Goal: Task Accomplishment & Management: Use online tool/utility

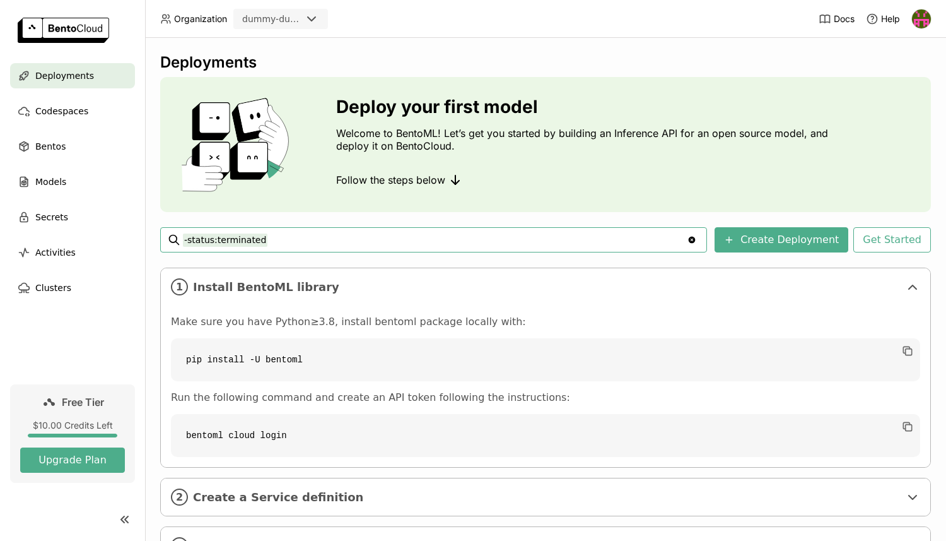
scroll to position [58, 0]
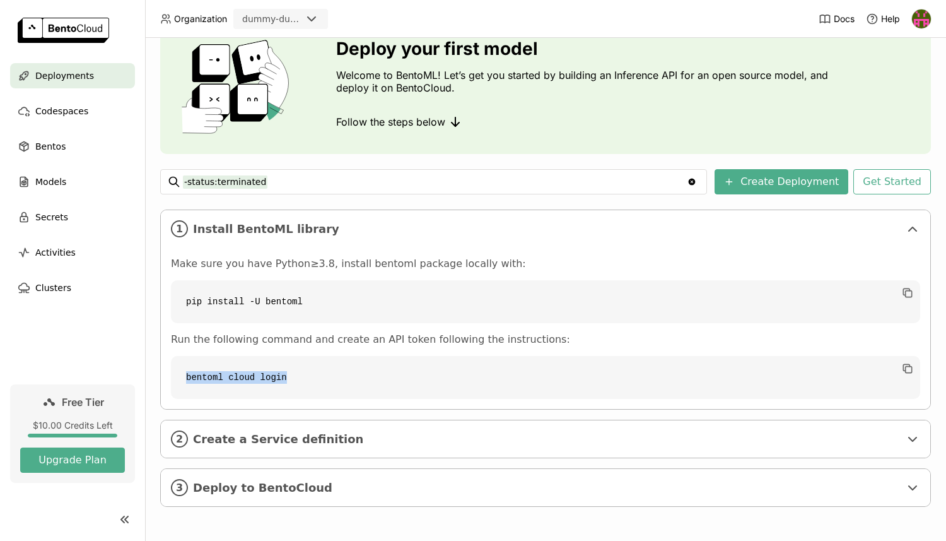
copy code "bentoml cloud login"
drag, startPoint x: 188, startPoint y: 377, endPoint x: 326, endPoint y: 375, distance: 138.1
click at [326, 375] on code "bentoml cloud login" at bounding box center [545, 377] width 749 height 43
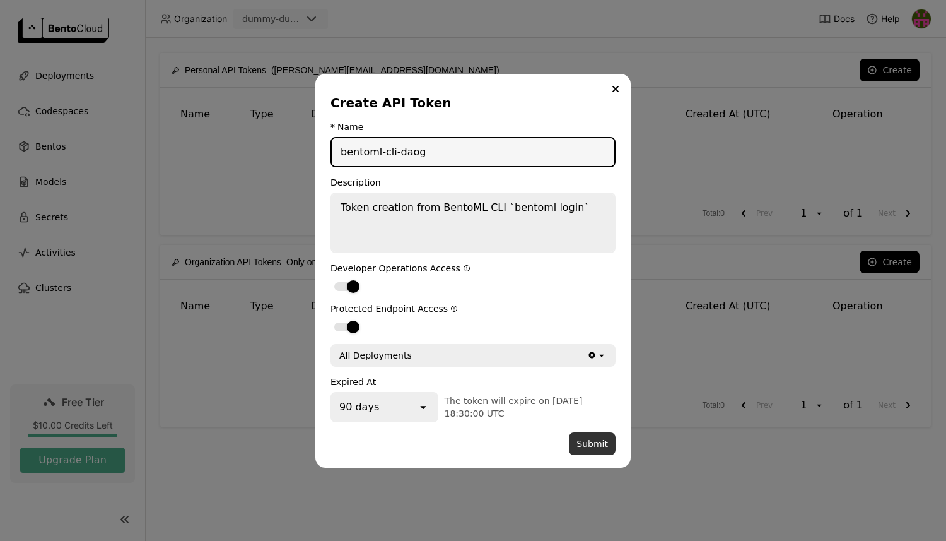
click at [586, 439] on button "Submit" at bounding box center [592, 443] width 47 height 23
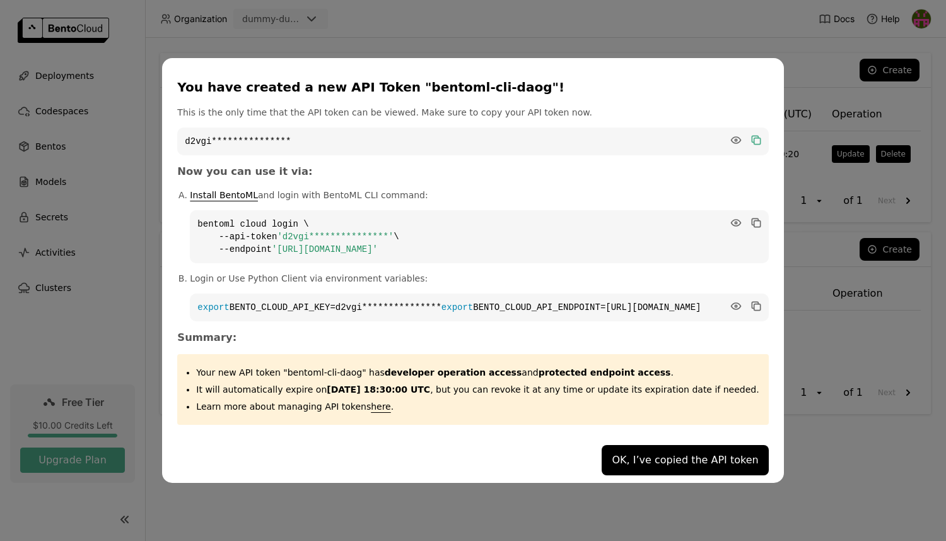
click at [754, 137] on icon "dialog" at bounding box center [757, 140] width 6 height 6
click at [645, 465] on button "OK, I’ve copied the API token" at bounding box center [685, 460] width 167 height 30
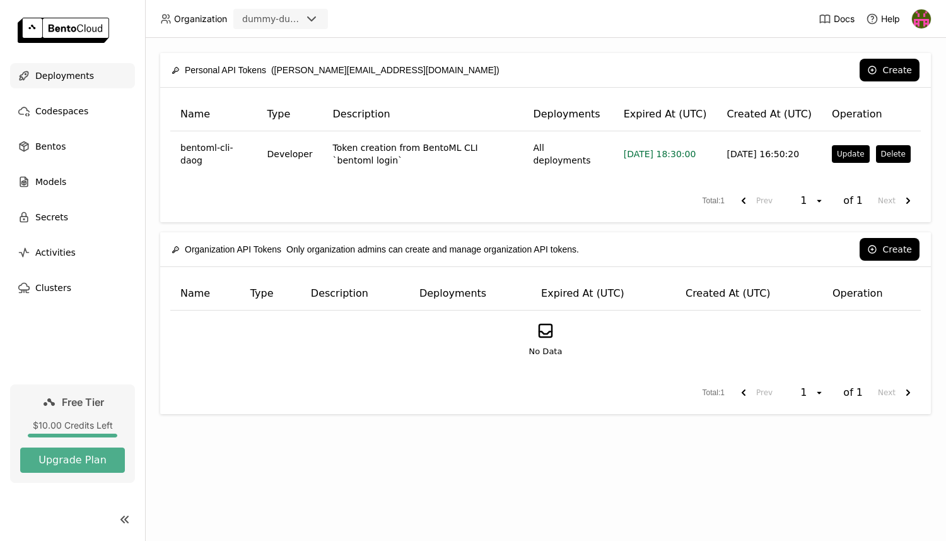
click at [83, 85] on div "Deployments" at bounding box center [72, 75] width 125 height 25
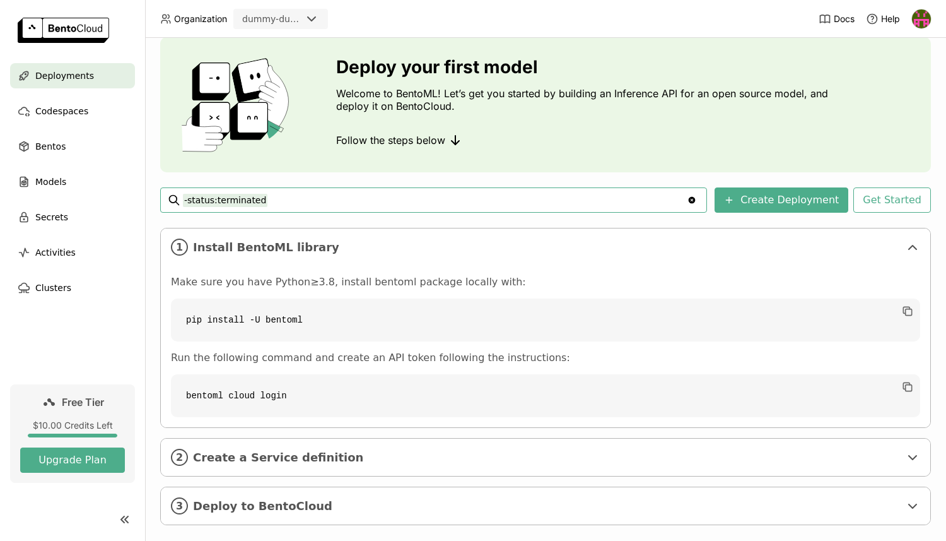
scroll to position [58, 0]
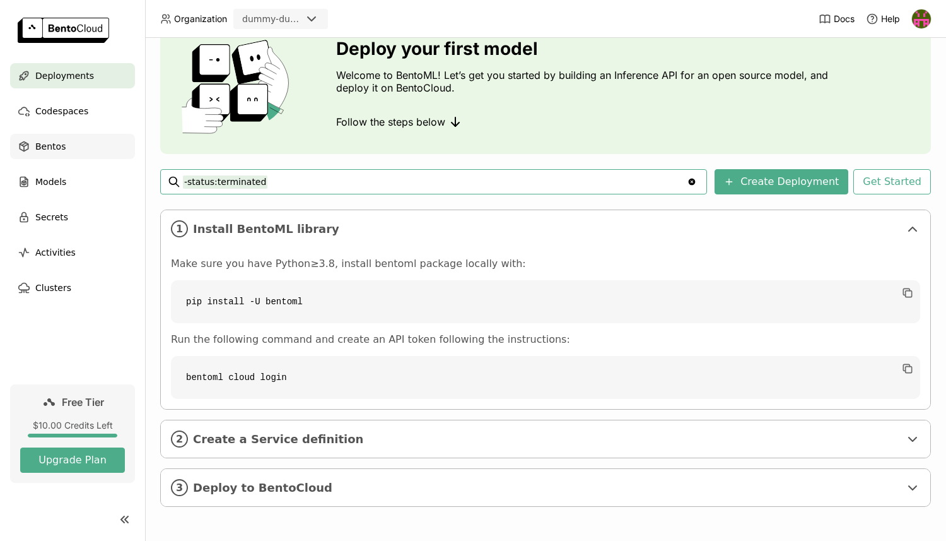
click at [49, 151] on span "Bentos" at bounding box center [50, 146] width 30 height 15
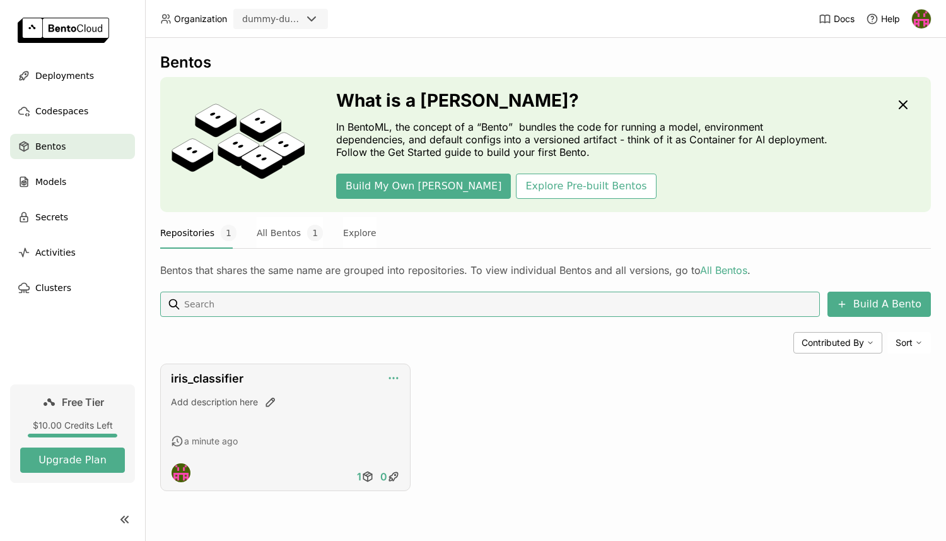
click at [392, 377] on icon "button" at bounding box center [393, 377] width 13 height 13
click at [478, 361] on div "Build A Bento Contributed By Sort iris_classifier Add description here a minute…" at bounding box center [545, 390] width 771 height 199
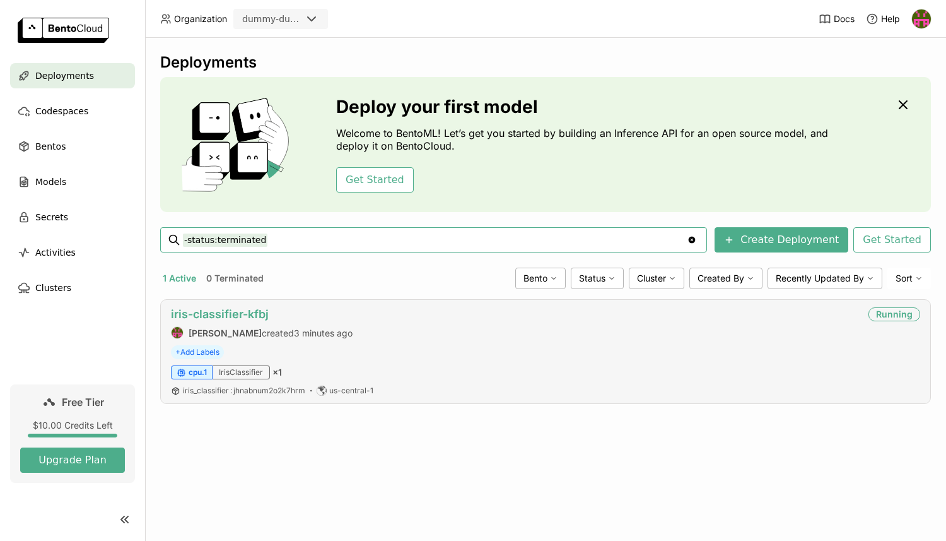
click at [237, 310] on link "iris-classifier-kfbj" at bounding box center [220, 313] width 98 height 13
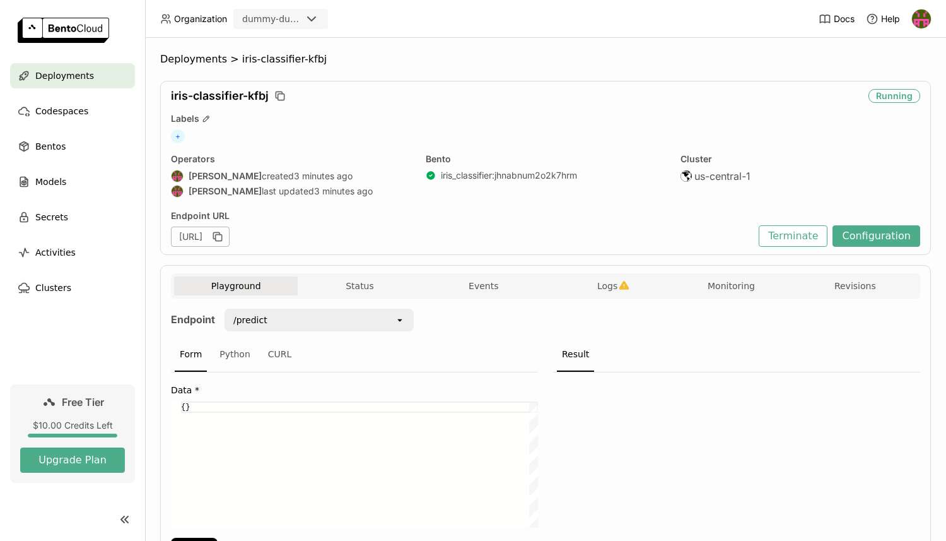
scroll to position [79, 0]
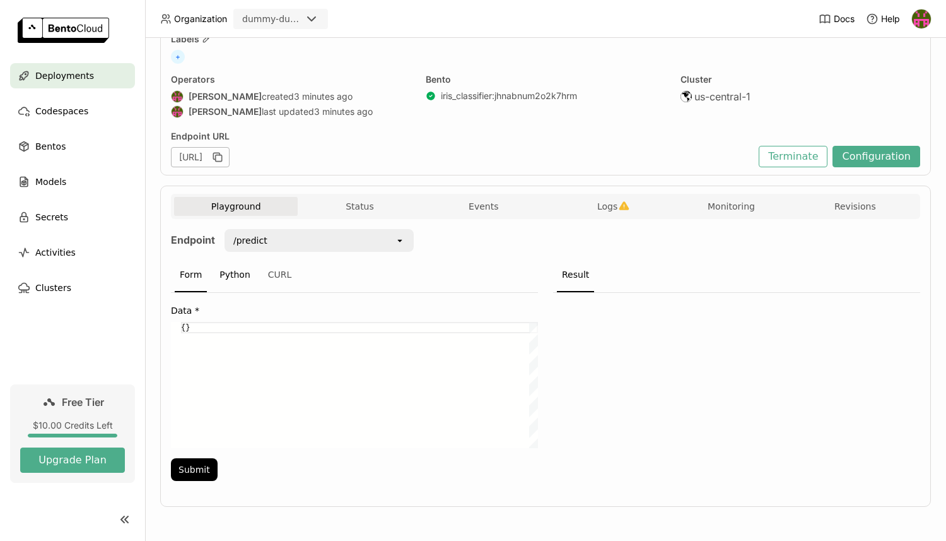
click at [231, 271] on div "Python" at bounding box center [234, 275] width 41 height 34
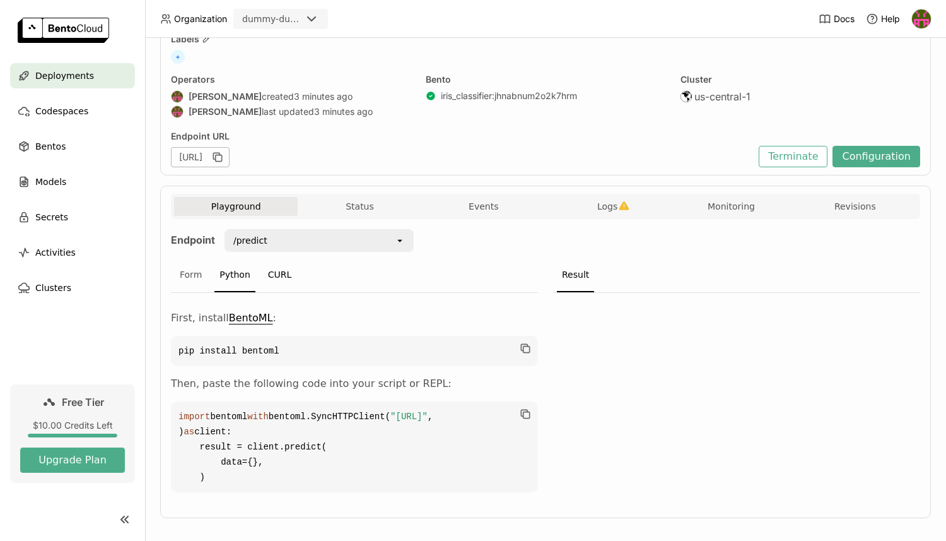
click at [279, 274] on div "CURL" at bounding box center [280, 275] width 34 height 34
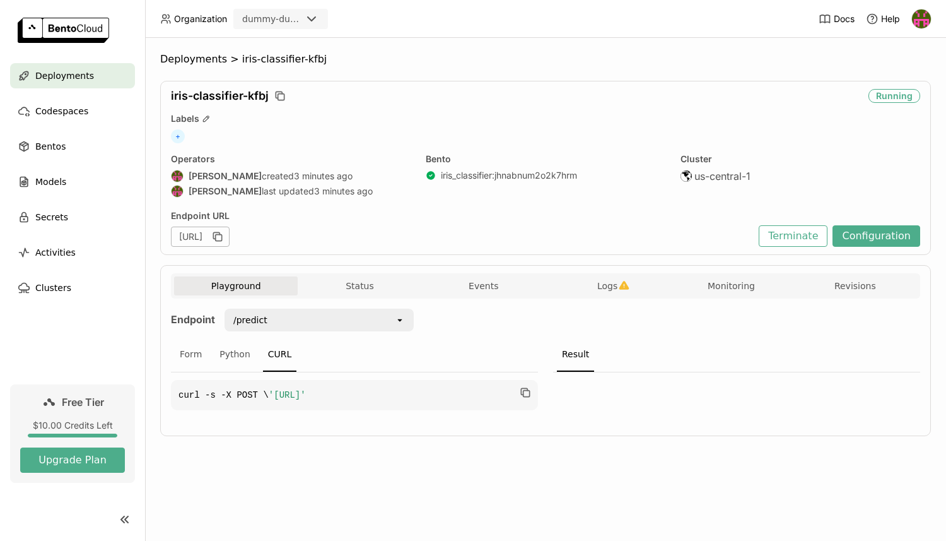
scroll to position [0, 43]
click at [361, 278] on button "Status" at bounding box center [360, 285] width 124 height 19
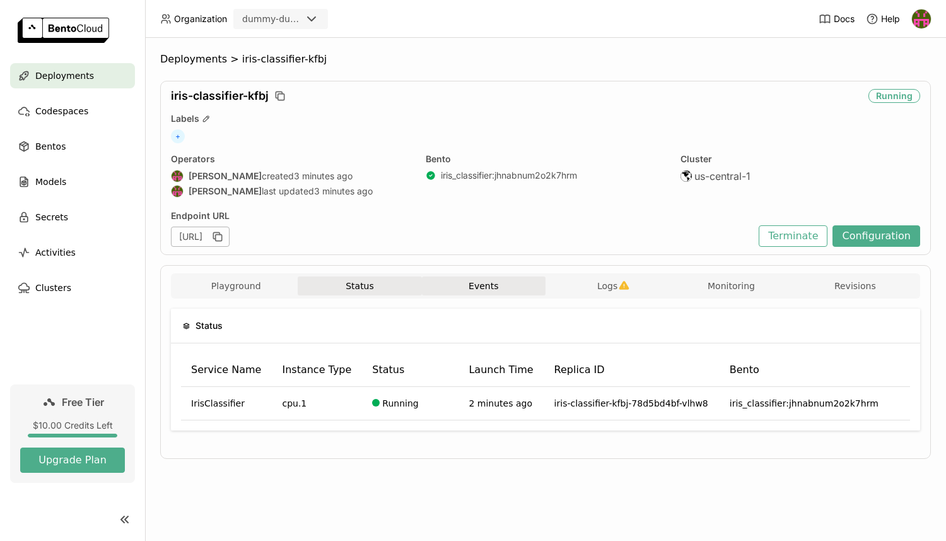
click at [482, 289] on button "Events" at bounding box center [484, 285] width 124 height 19
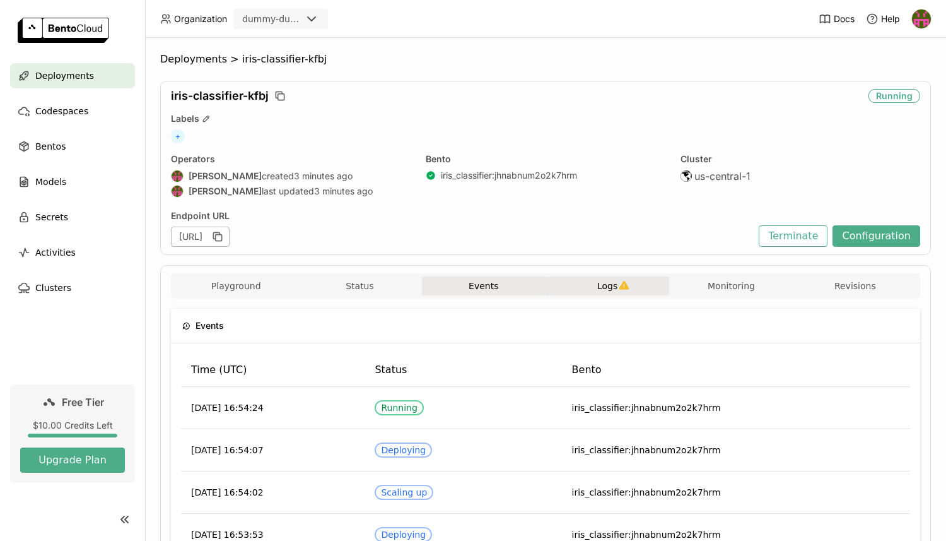
click at [594, 283] on button "Logs" at bounding box center [608, 285] width 124 height 19
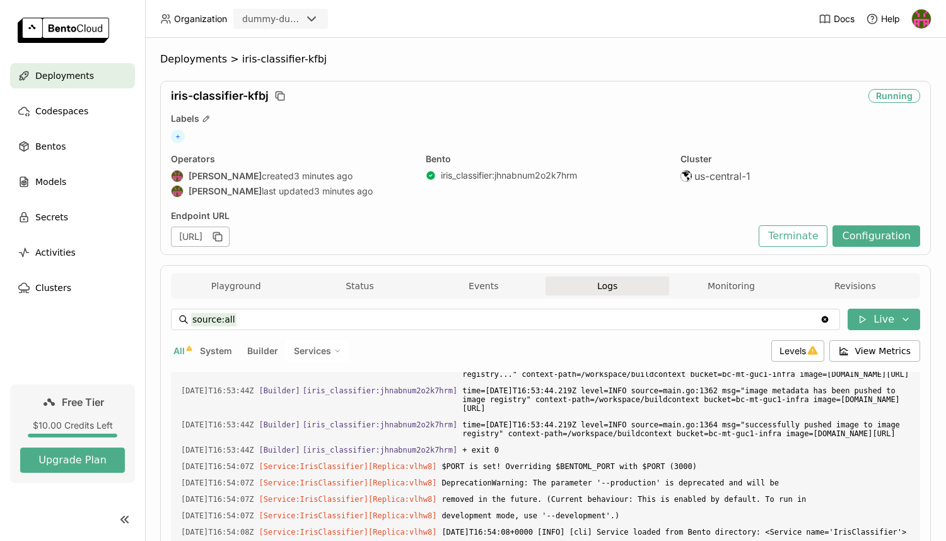
click at [272, 275] on div "Playground Status Events Logs Monitoring Revisions" at bounding box center [545, 285] width 749 height 25
click at [247, 283] on button "Playground" at bounding box center [236, 285] width 124 height 19
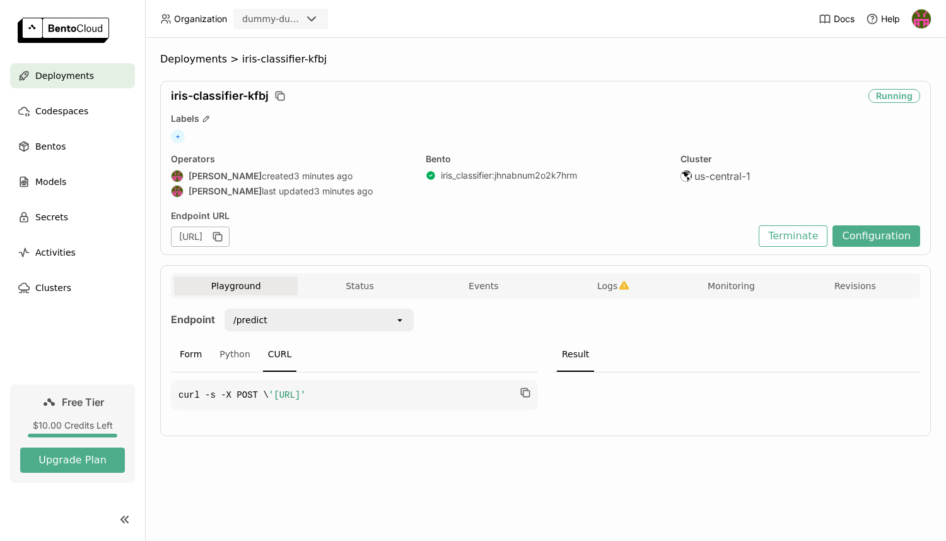
click at [189, 354] on div "Form" at bounding box center [191, 354] width 32 height 34
click at [184, 407] on div "{}" at bounding box center [359, 464] width 357 height 126
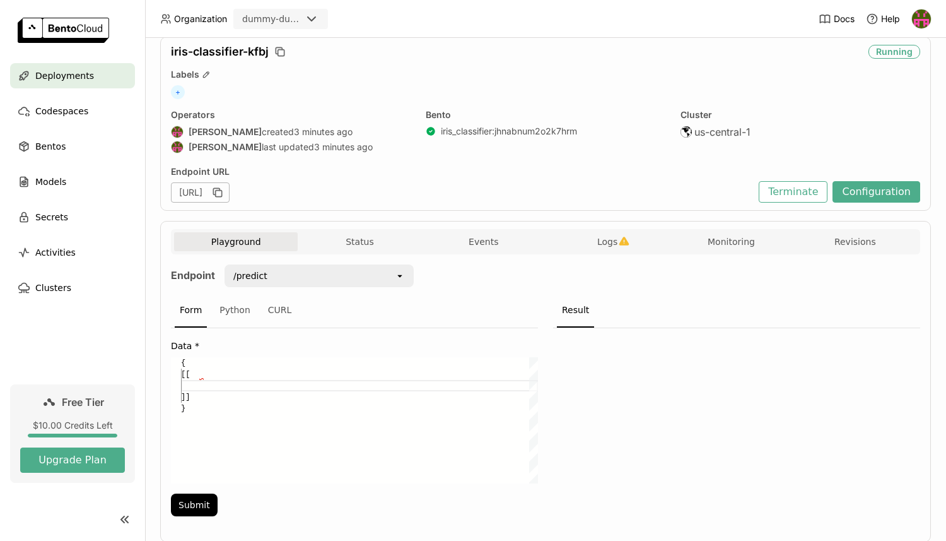
scroll to position [58, 0]
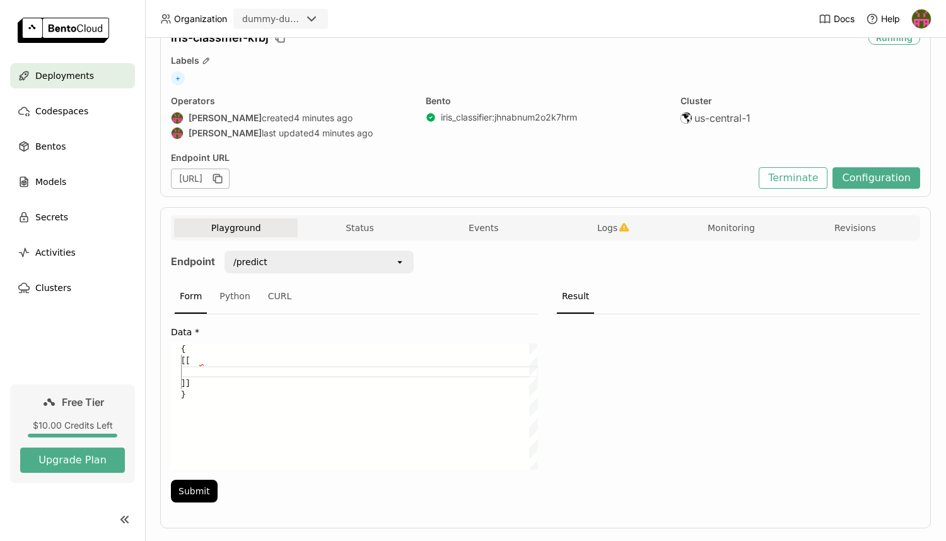
click at [275, 373] on div "{ [[ ]] }" at bounding box center [359, 406] width 357 height 126
paste textarea "[ [ 5.2, 2.7, 3.9, 1.4 ]"
type textarea "{ [ [ 5.2, 2.7, 3.9, 1.4 ] ] }"
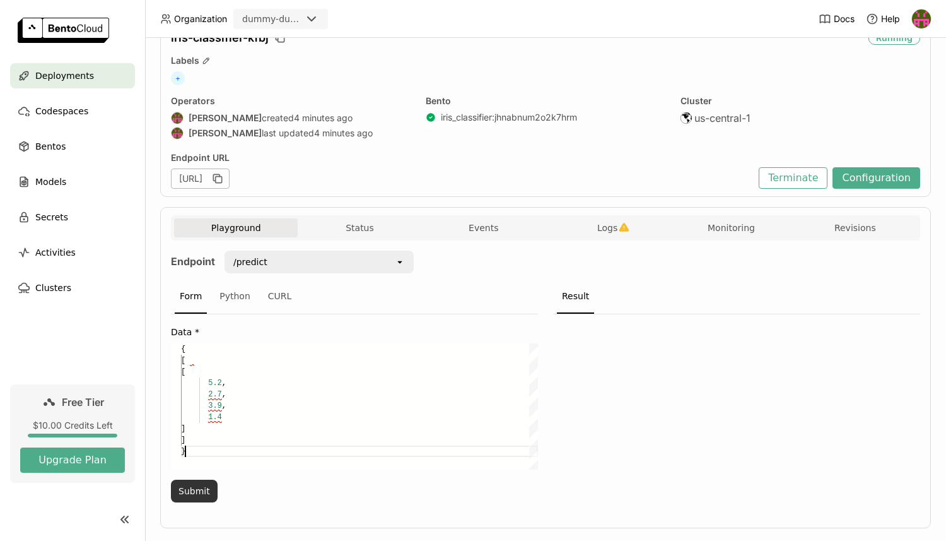
click at [202, 488] on button "Submit" at bounding box center [194, 490] width 47 height 23
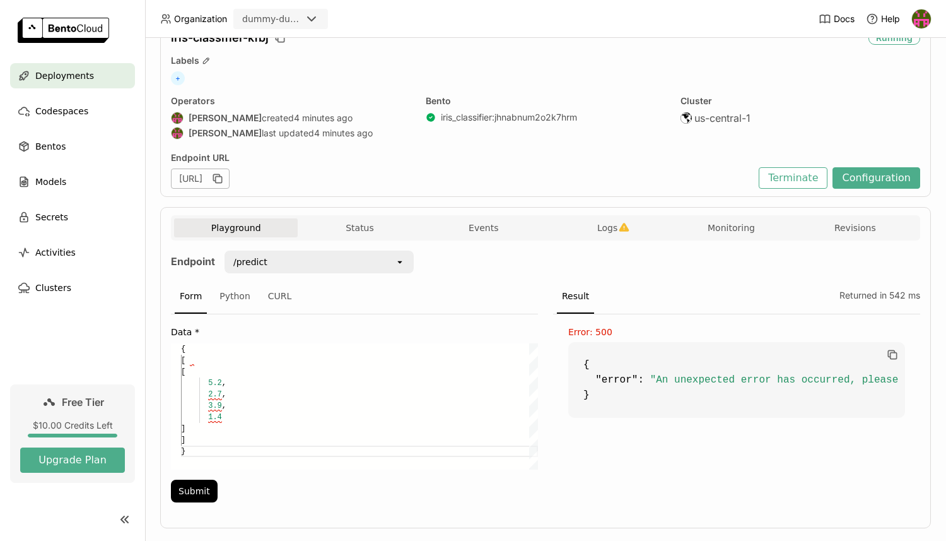
scroll to position [0, 159]
click at [630, 226] on button "Logs" at bounding box center [608, 227] width 124 height 19
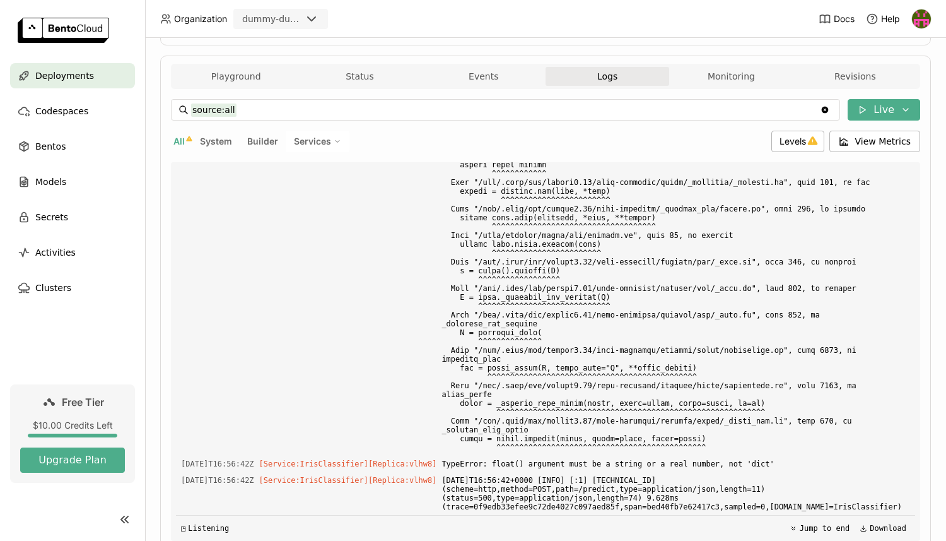
scroll to position [178, 0]
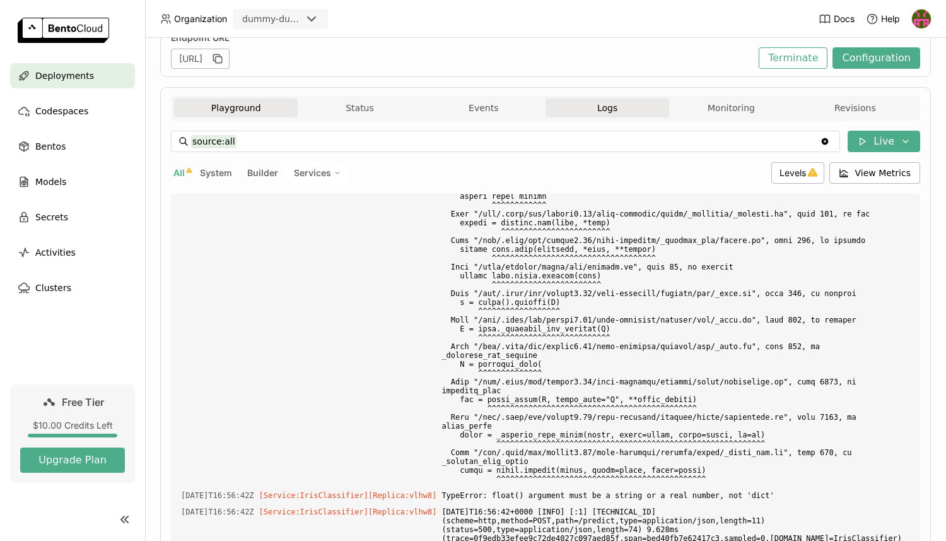
click at [228, 114] on button "Playground" at bounding box center [236, 107] width 124 height 19
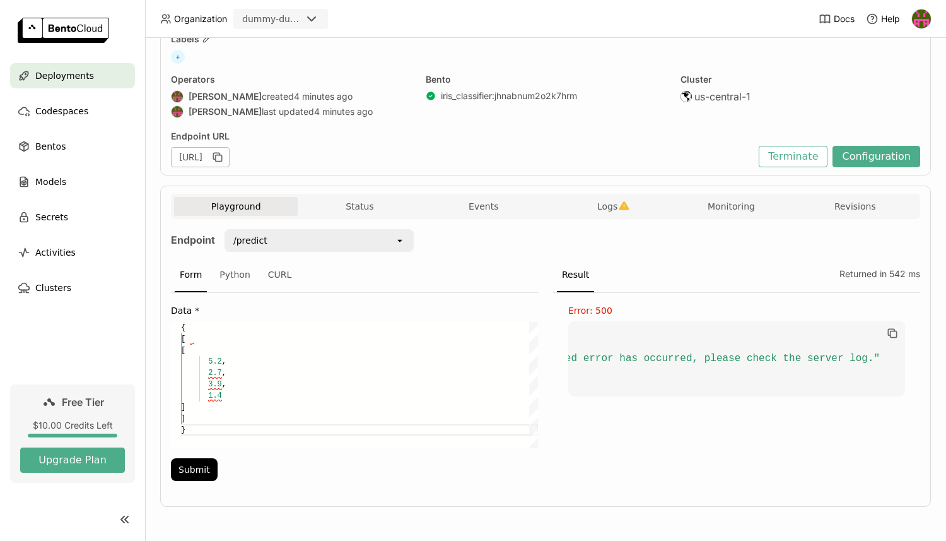
scroll to position [79, 0]
click at [238, 270] on div "Python" at bounding box center [234, 275] width 41 height 34
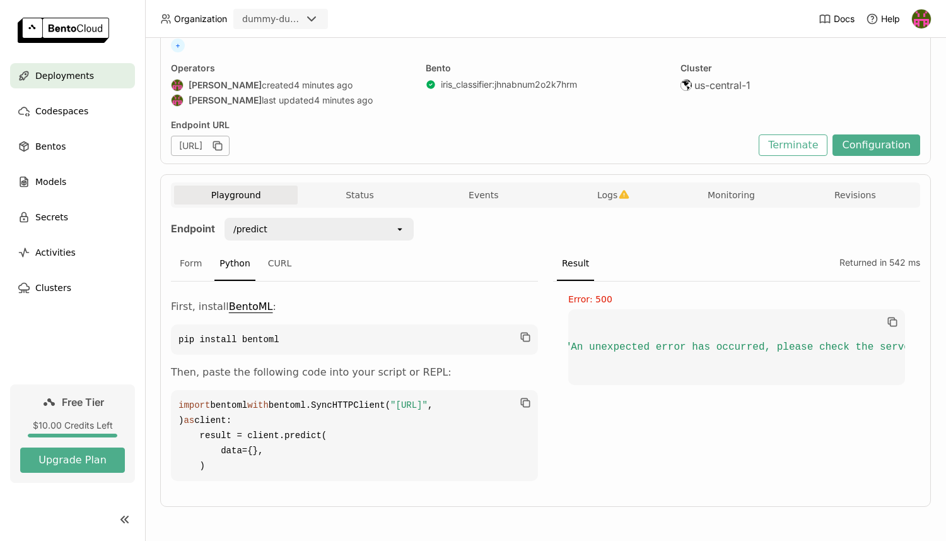
scroll to position [0, 0]
click at [272, 247] on div "CURL" at bounding box center [280, 264] width 34 height 34
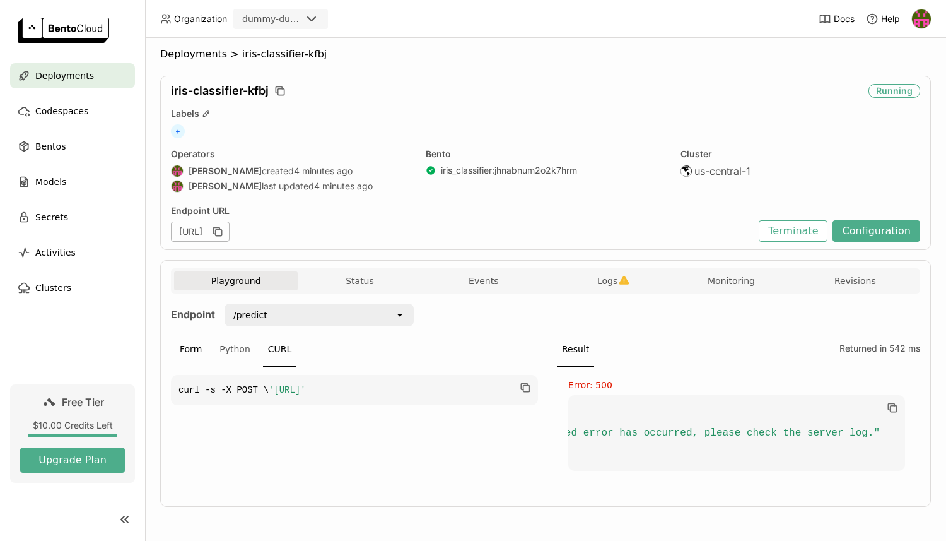
click at [199, 344] on div "Form" at bounding box center [191, 349] width 32 height 34
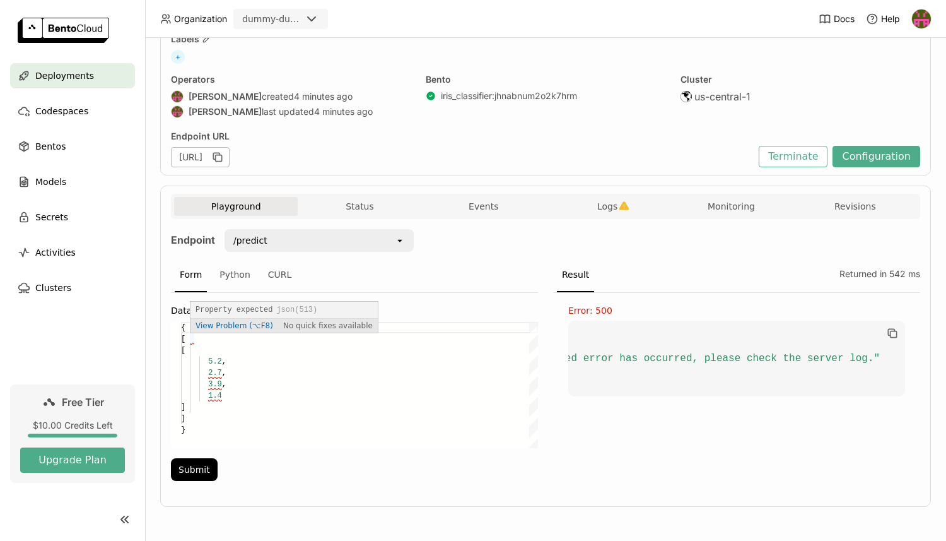
click at [214, 327] on span "View Problem (⌥F8)" at bounding box center [235, 325] width 78 height 9
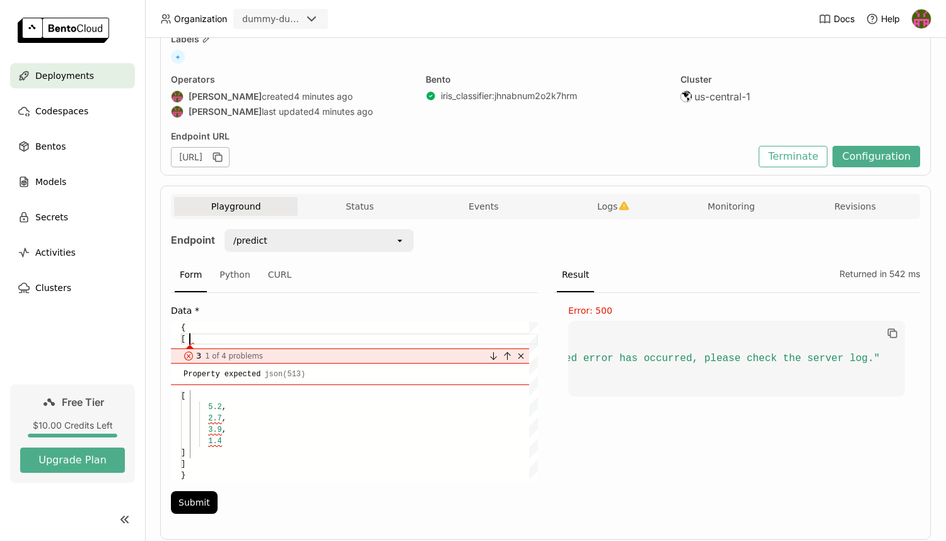
scroll to position [11, 9]
click at [523, 353] on link "Close" at bounding box center [521, 356] width 14 height 14
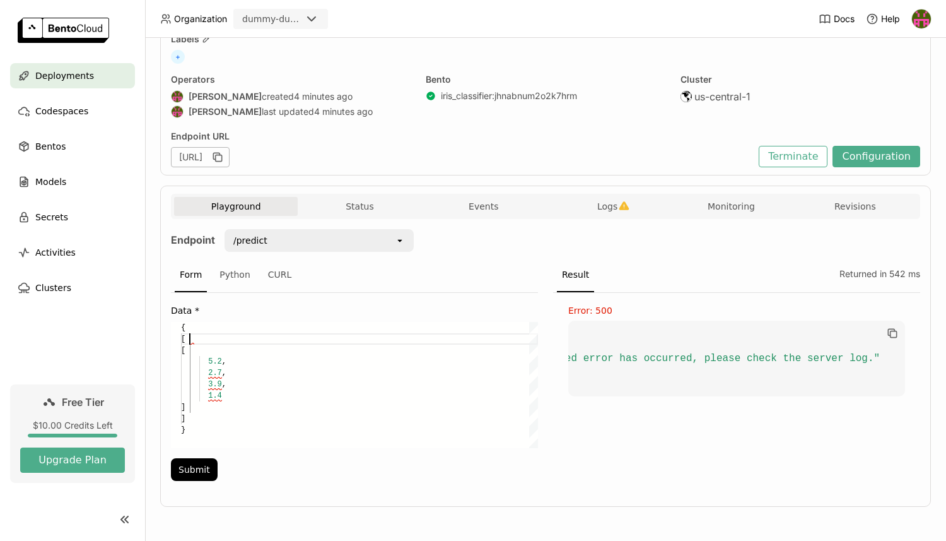
click at [380, 414] on div "{ [ [ 5.2 , 2.7 , 3.9 , 1.4 ] ] }" at bounding box center [359, 385] width 357 height 126
click at [363, 392] on div "{ [ [ 5.2 , 2.7 , 3.9 , 1.4 ] ] }" at bounding box center [359, 385] width 357 height 126
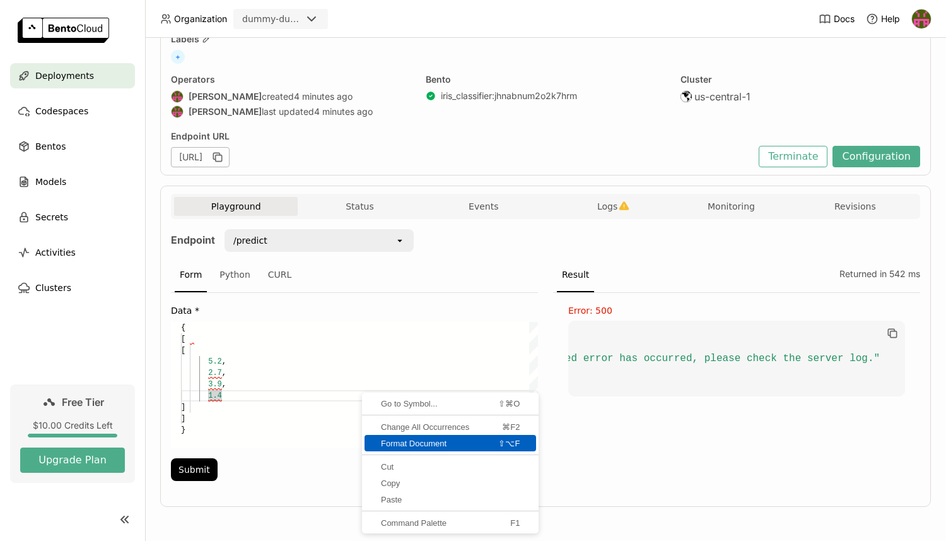
click at [392, 445] on span "Format Document" at bounding box center [417, 443] width 105 height 8
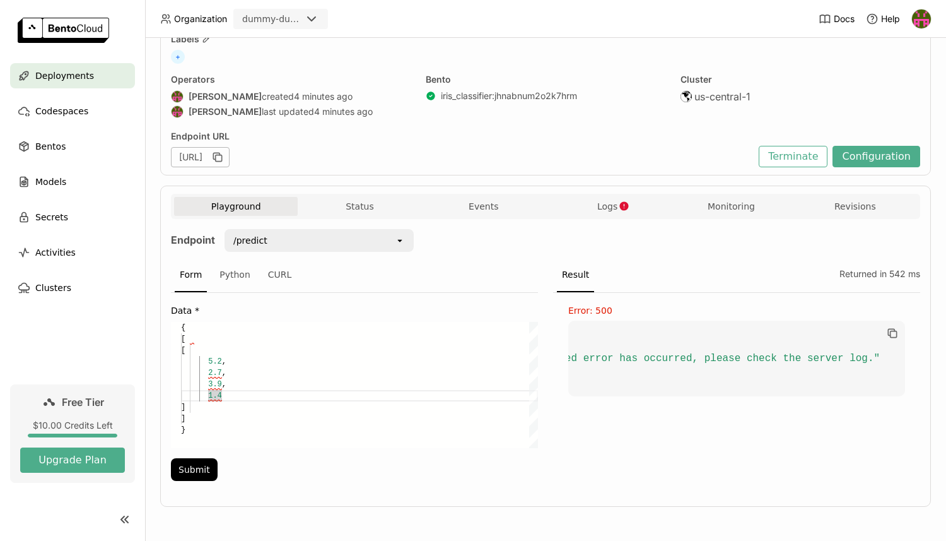
click at [330, 402] on div "{ [ [ 5.2 , 2.7 , 3.9 , 1.4 ] ] }" at bounding box center [359, 385] width 357 height 126
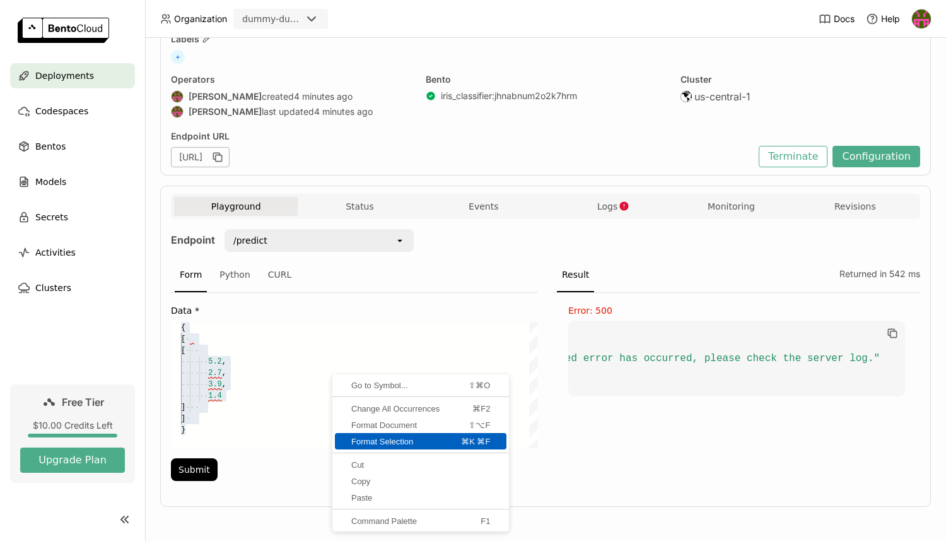
click at [370, 437] on span "Format Selection" at bounding box center [385, 441] width 100 height 8
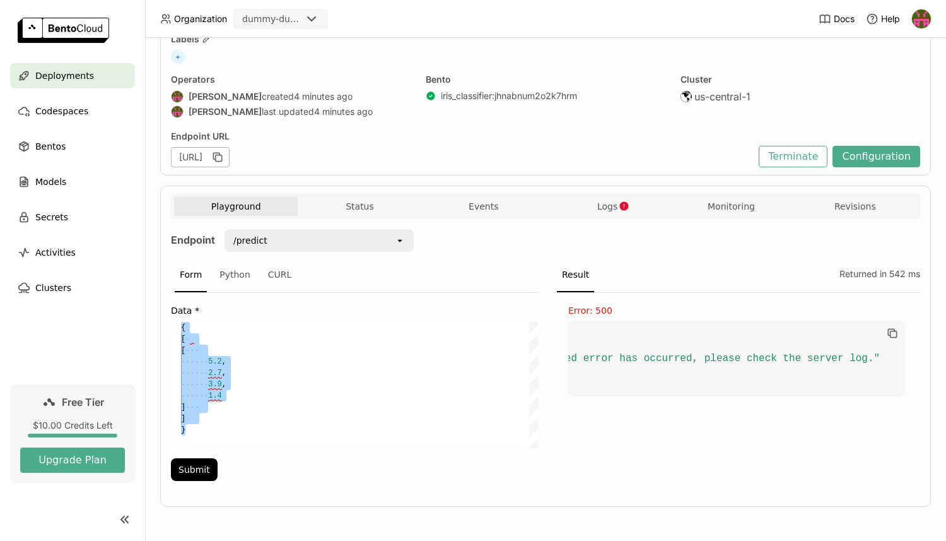
click at [299, 395] on div "{ [ [ 5.2 , 2.7 , 3.9 , 1.4 ] ] }" at bounding box center [359, 385] width 357 height 126
click at [628, 203] on icon "button" at bounding box center [624, 205] width 9 height 9
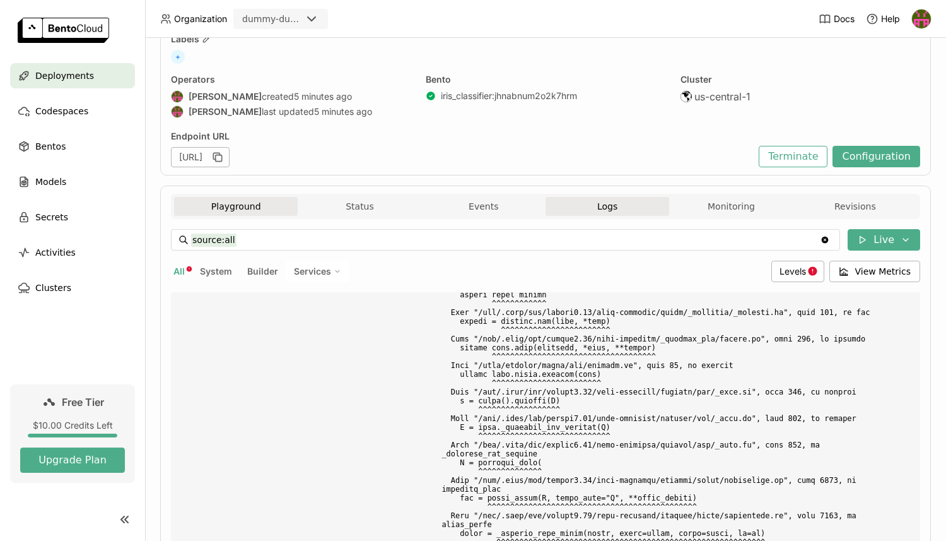
click at [253, 210] on button "Playground" at bounding box center [236, 206] width 124 height 19
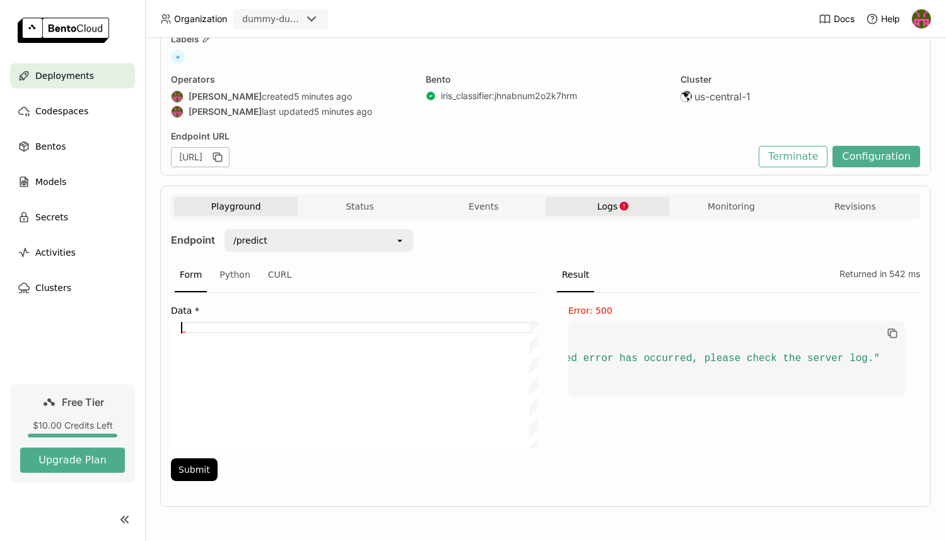
drag, startPoint x: 182, startPoint y: 329, endPoint x: 231, endPoint y: 430, distance: 112.3
drag, startPoint x: 185, startPoint y: 326, endPoint x: 202, endPoint y: 325, distance: 17.1
paste textarea "[[5.2, 2.7, 3.9, 1.4]]"
type textarea "{[[5.2, 2.7, 3.9, 1.4]]}"
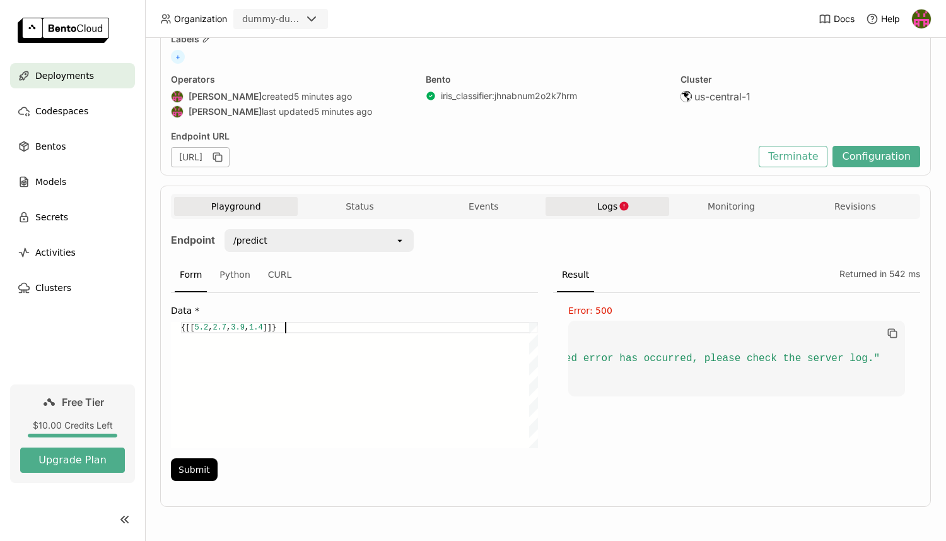
scroll to position [0, 105]
click at [257, 397] on div "{[[ 5.2 , 2.7 , 3.9 , 1.4 ]] }" at bounding box center [359, 385] width 357 height 126
click at [202, 465] on button "Submit" at bounding box center [194, 469] width 47 height 23
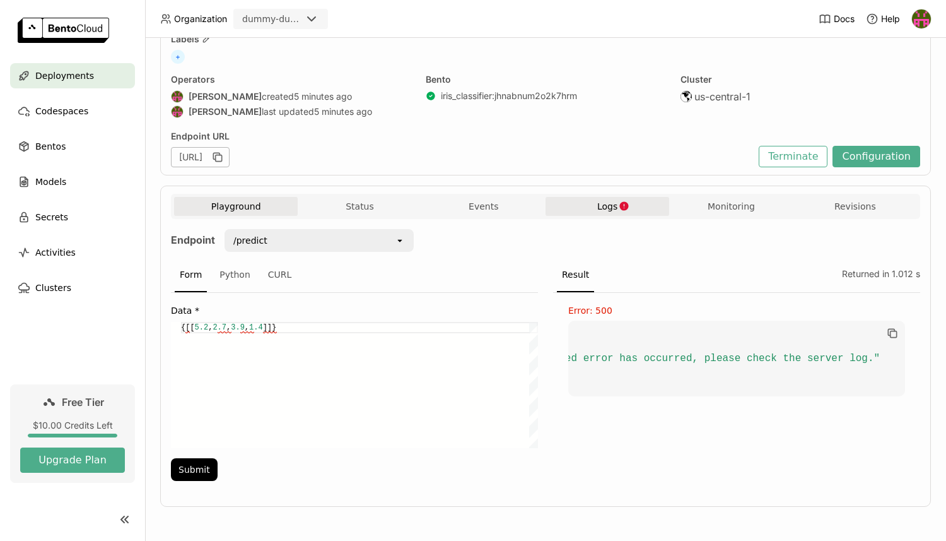
click at [609, 203] on span "Logs" at bounding box center [607, 206] width 20 height 11
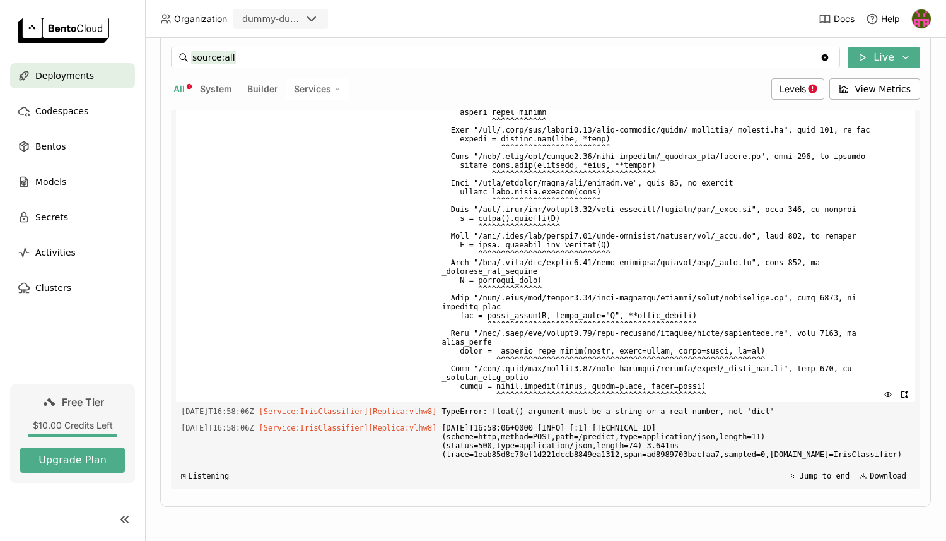
scroll to position [4058, 0]
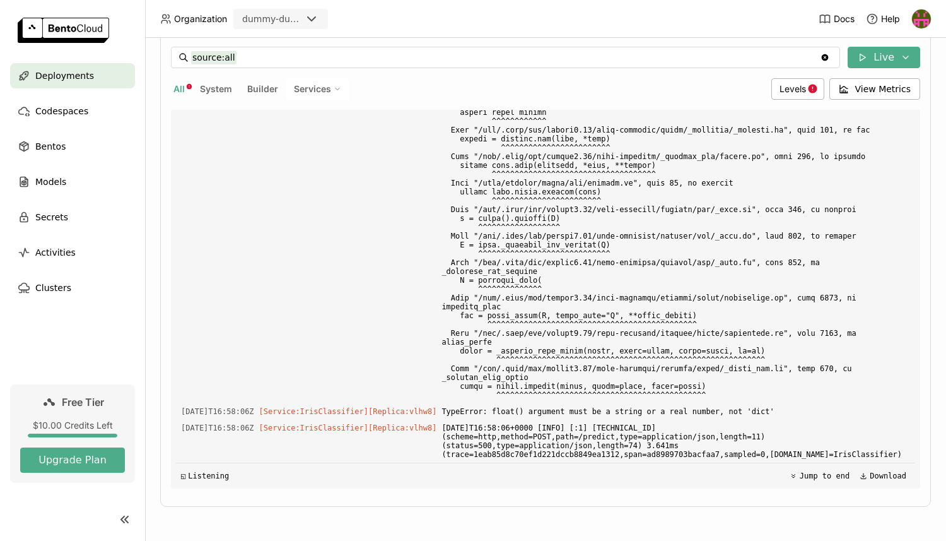
click at [185, 90] on button "All" at bounding box center [179, 89] width 16 height 16
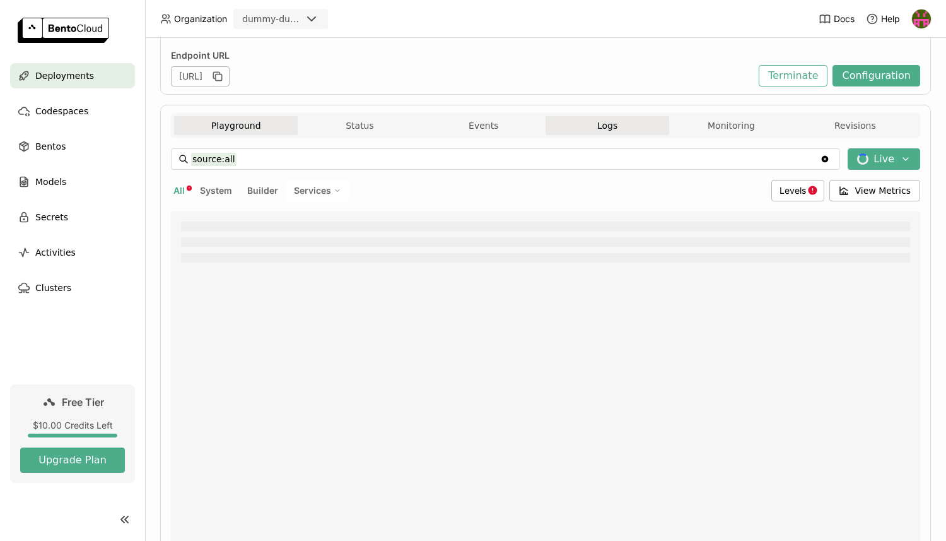
click at [235, 129] on button "Playground" at bounding box center [236, 125] width 124 height 19
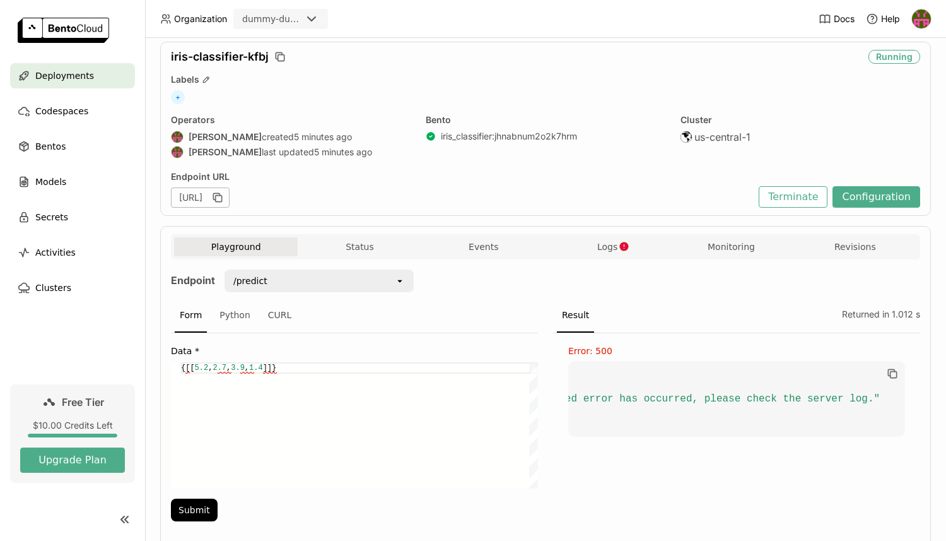
scroll to position [65, 0]
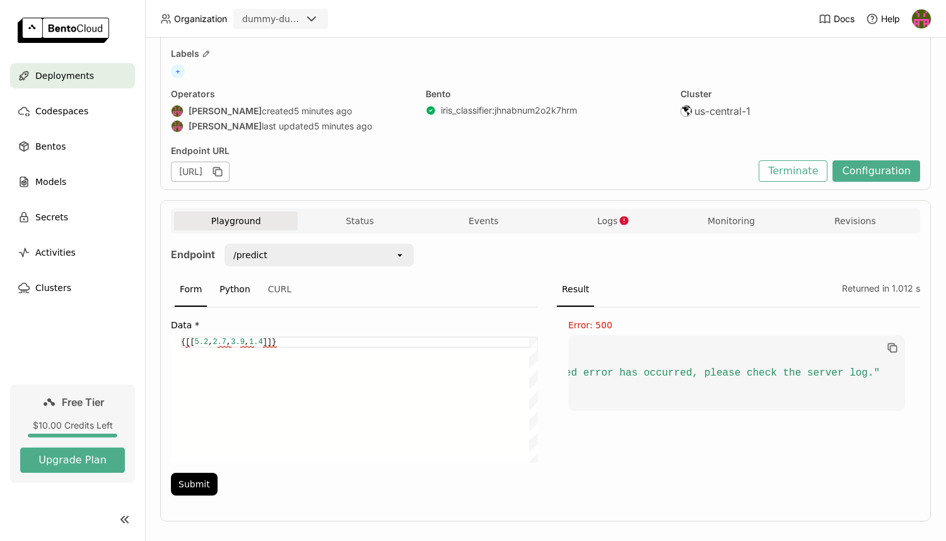
click at [239, 286] on div "Python" at bounding box center [234, 289] width 41 height 34
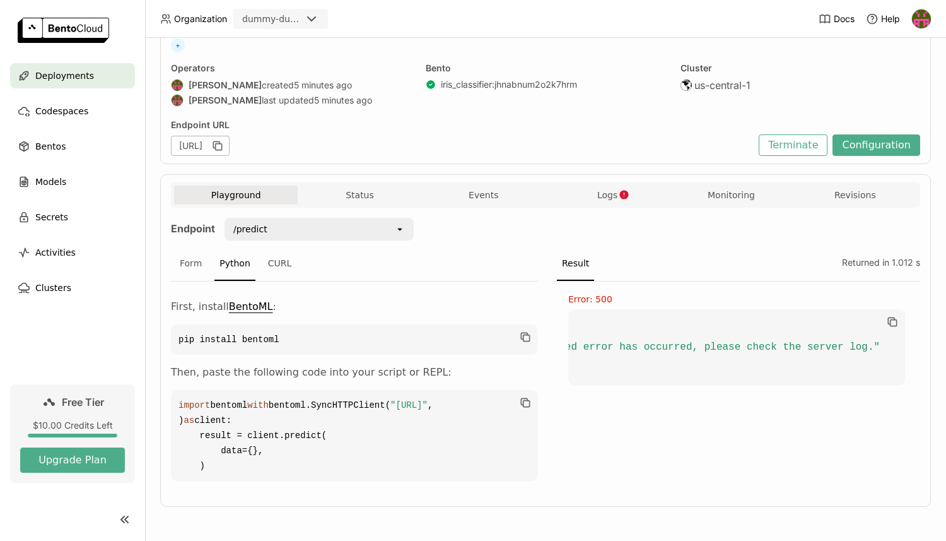
scroll to position [136, 0]
click at [523, 400] on icon "button" at bounding box center [526, 403] width 6 height 6
click at [195, 247] on div "Form" at bounding box center [191, 264] width 32 height 34
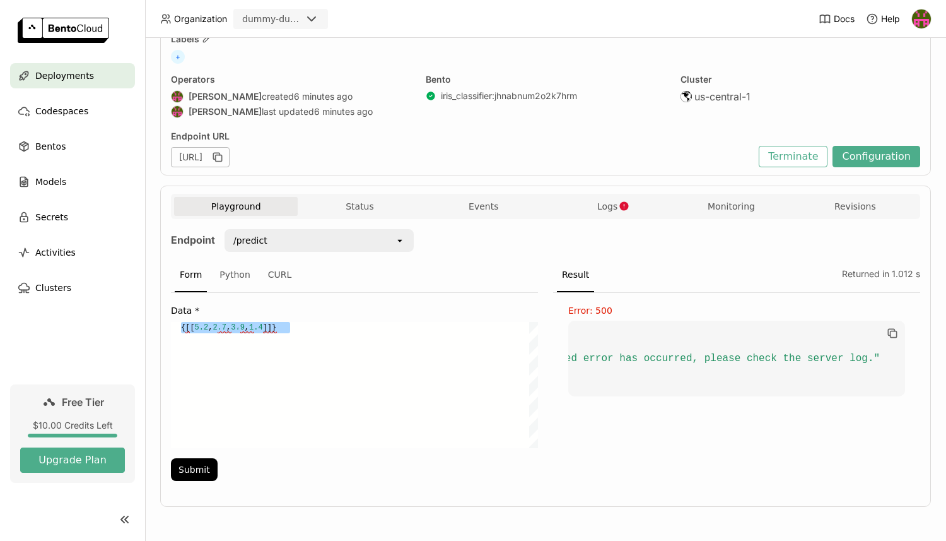
scroll to position [0, 0]
drag, startPoint x: 182, startPoint y: 328, endPoint x: 322, endPoint y: 323, distance: 139.5
paste textarea "[[5.2, 2.7, 3.9, 1.4]]"
click at [353, 367] on div "[[ 5.2 , 2.7 , 3.9 , 1.4 ]]" at bounding box center [359, 385] width 357 height 126
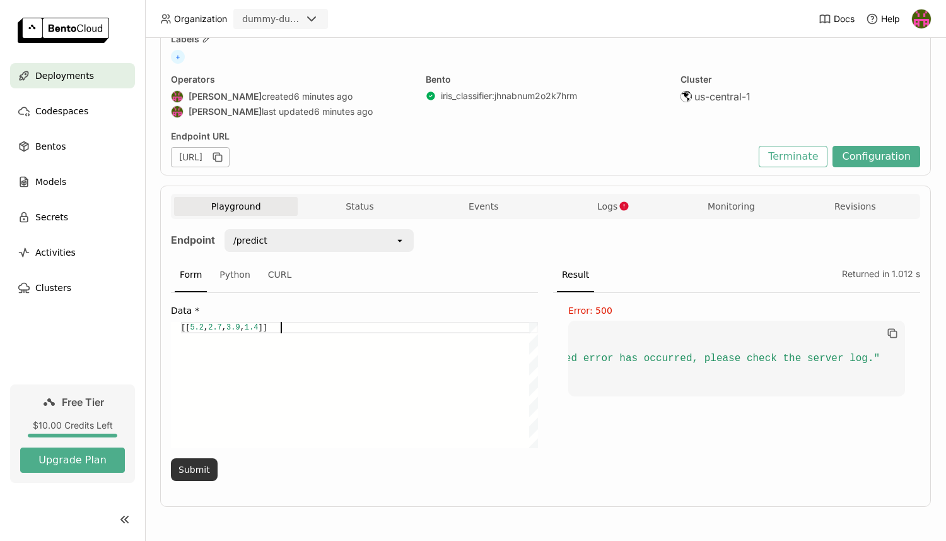
click at [208, 462] on button "Submit" at bounding box center [194, 469] width 47 height 23
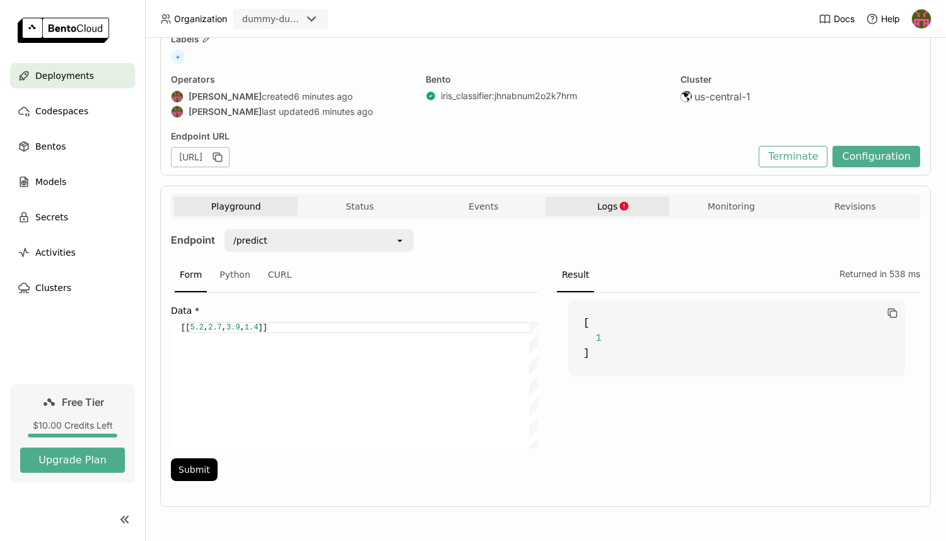
click at [617, 206] on button "Logs" at bounding box center [608, 206] width 124 height 19
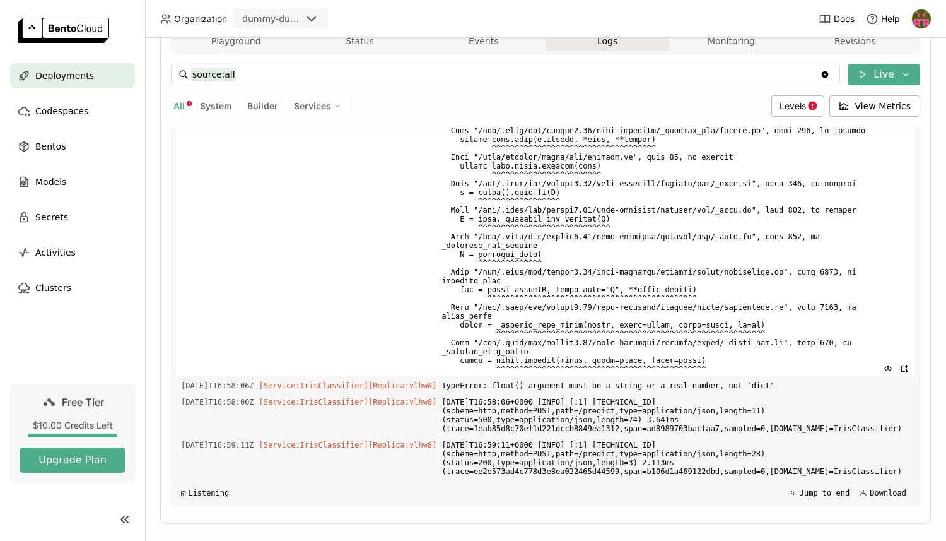
scroll to position [262, 0]
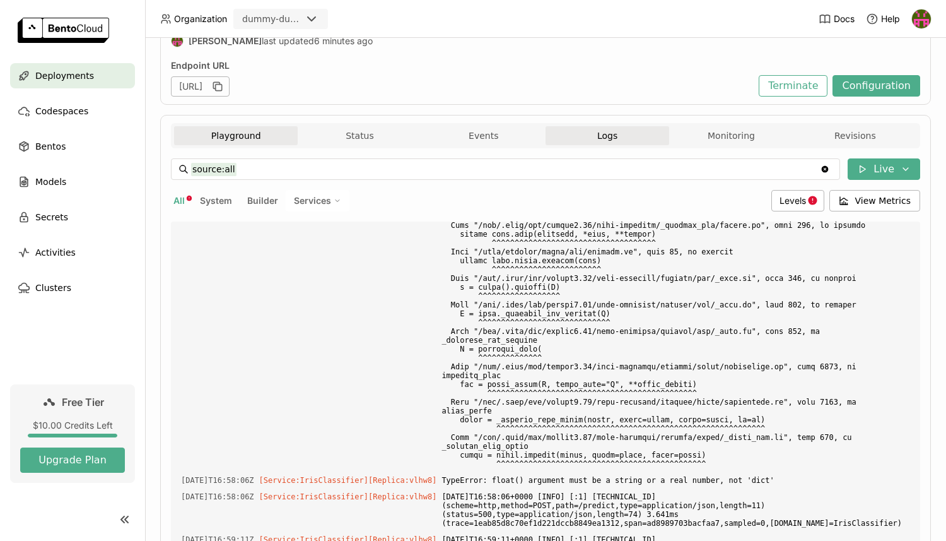
click at [209, 141] on button "Playground" at bounding box center [236, 135] width 124 height 19
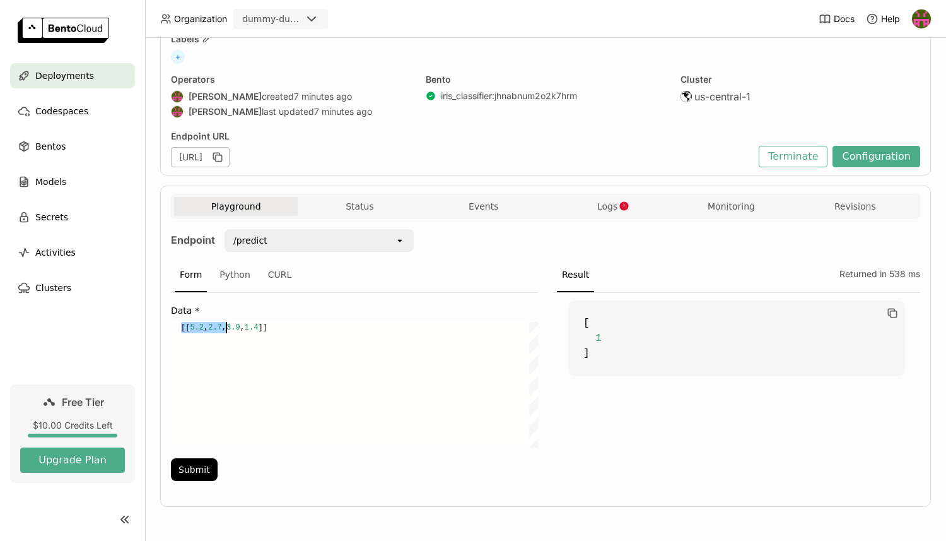
scroll to position [0, 100]
paste textarea "4.7, 3.2, 1.3, 0.2"
type textarea "[[4.7, 3.2, 1.3, 0.2]]"
drag, startPoint x: 182, startPoint y: 330, endPoint x: 298, endPoint y: 330, distance: 116.1
click at [197, 469] on button "Submit" at bounding box center [194, 469] width 47 height 23
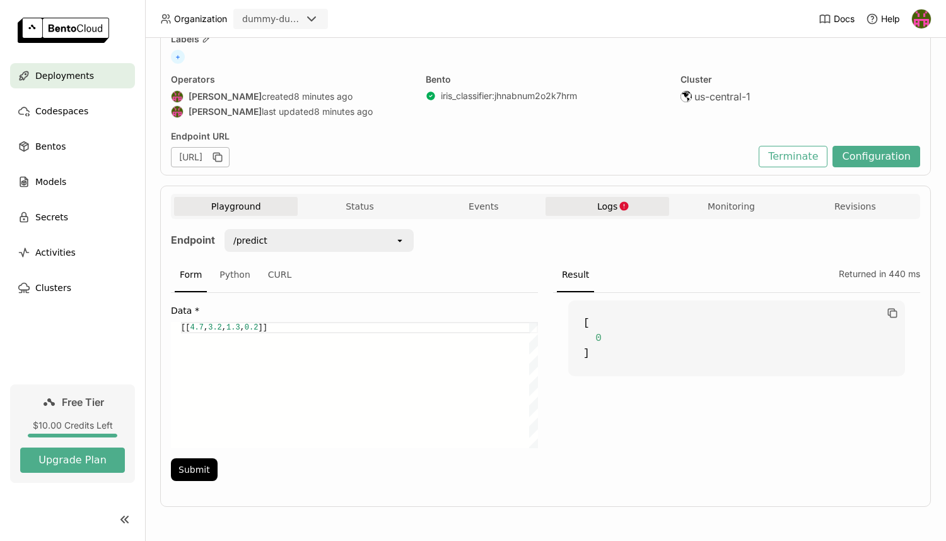
click at [633, 204] on button "Logs" at bounding box center [608, 206] width 124 height 19
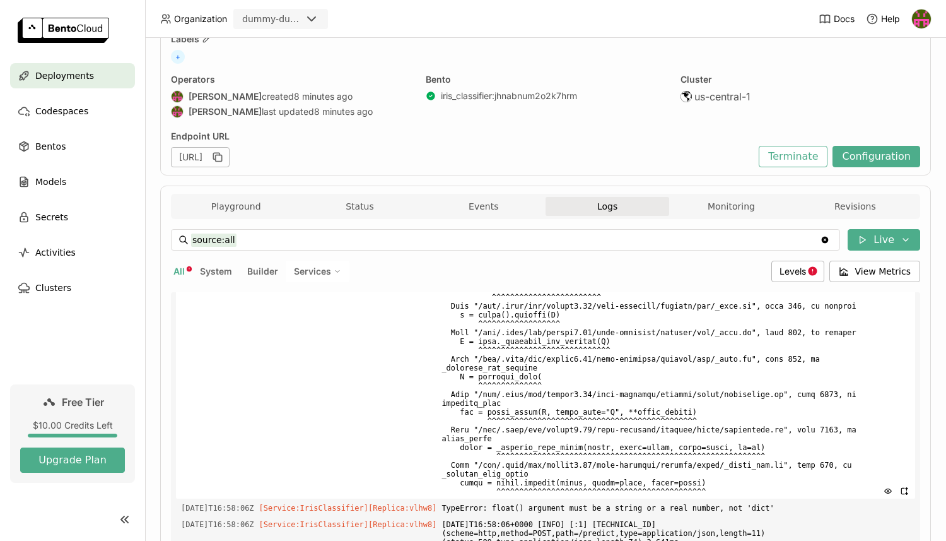
scroll to position [4362, 0]
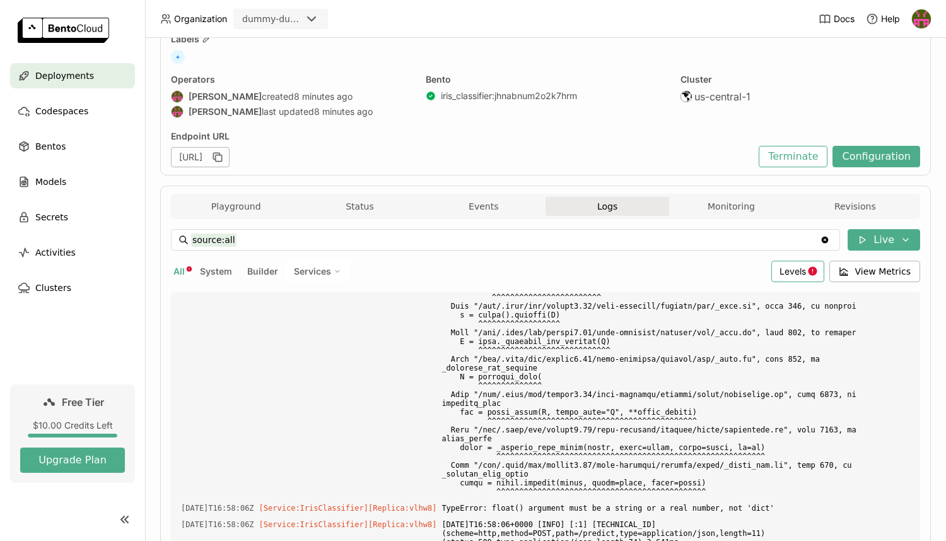
click at [790, 271] on span "Levels" at bounding box center [793, 271] width 26 height 11
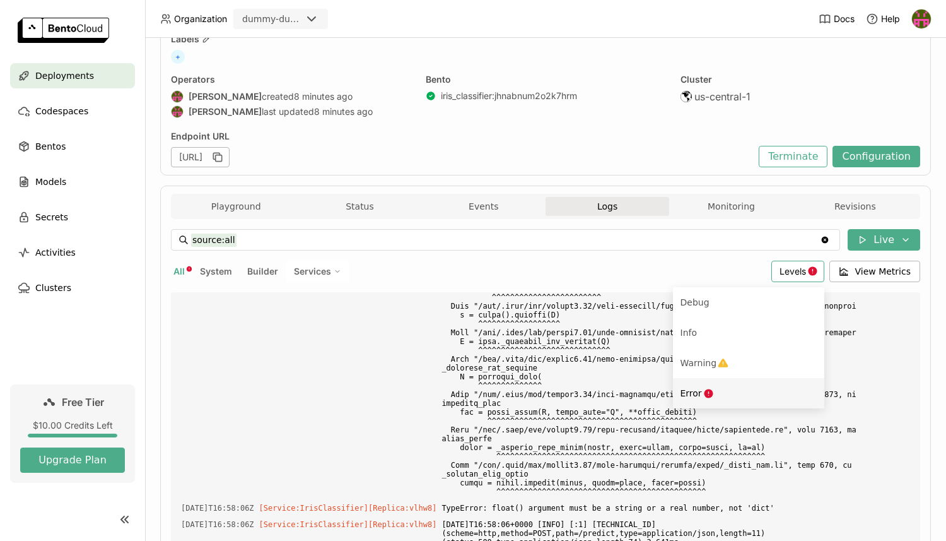
click at [704, 387] on div "Error" at bounding box center [749, 392] width 136 height 15
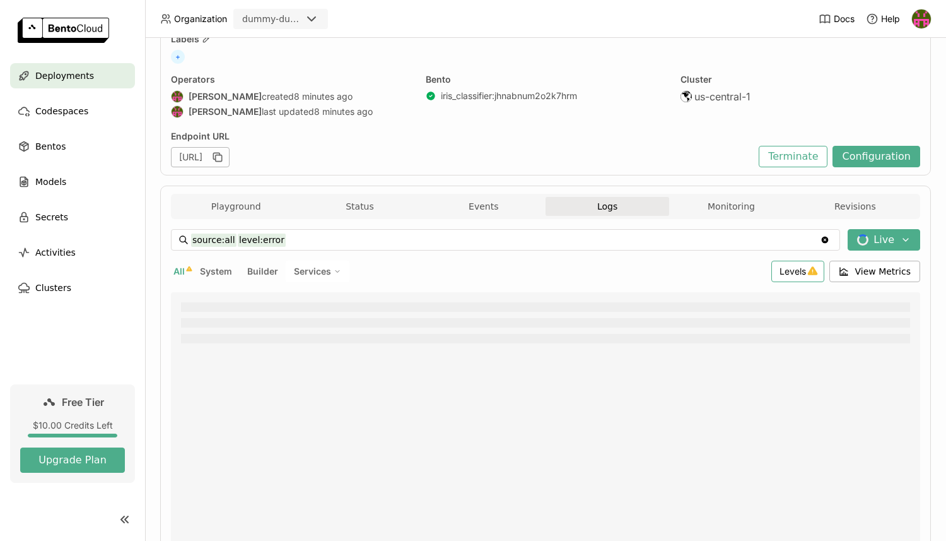
click at [794, 271] on span "Levels" at bounding box center [793, 271] width 26 height 11
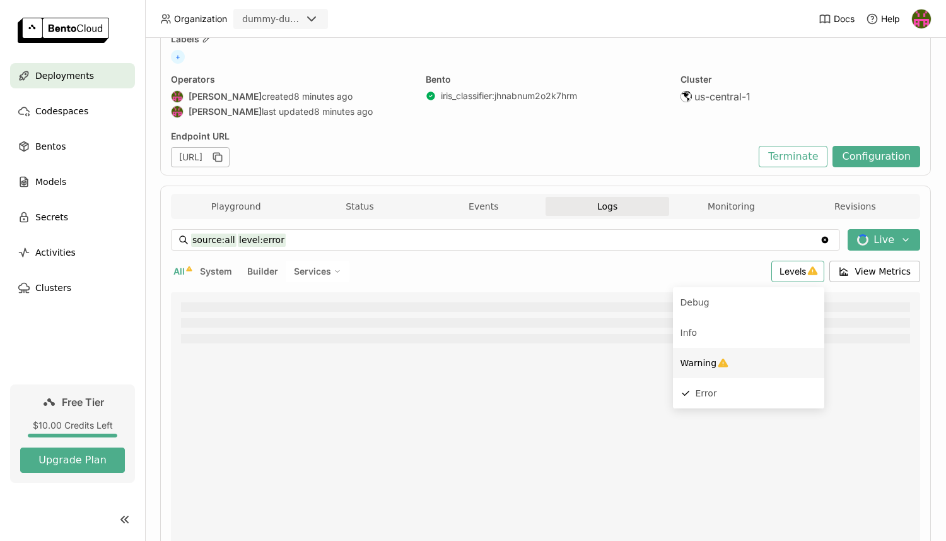
click at [707, 368] on div "Warning" at bounding box center [749, 362] width 136 height 15
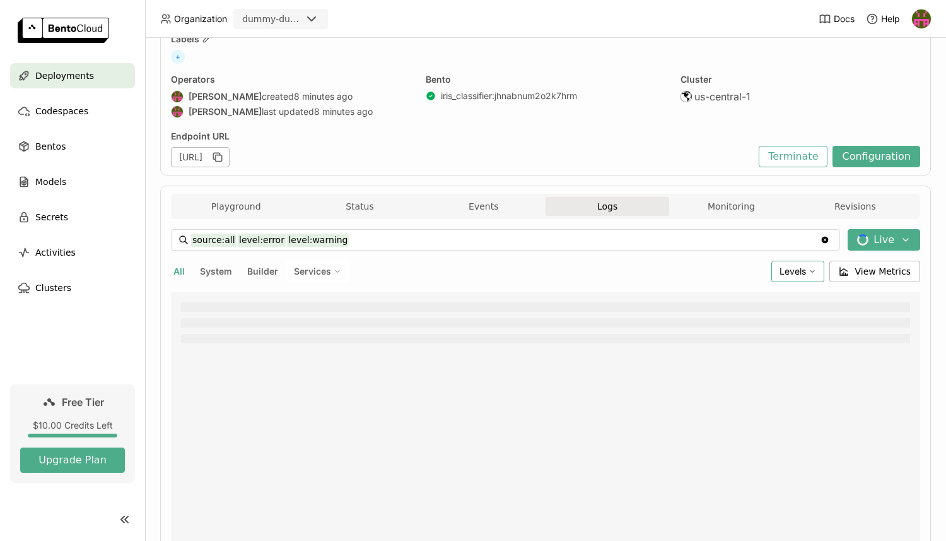
click at [805, 274] on span "Levels" at bounding box center [793, 271] width 26 height 11
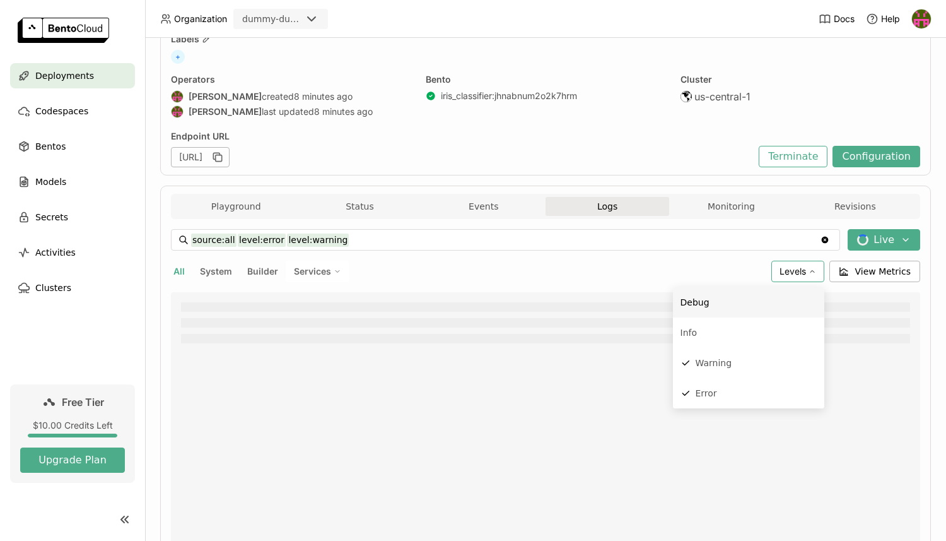
click at [725, 300] on div "Debug" at bounding box center [749, 302] width 136 height 15
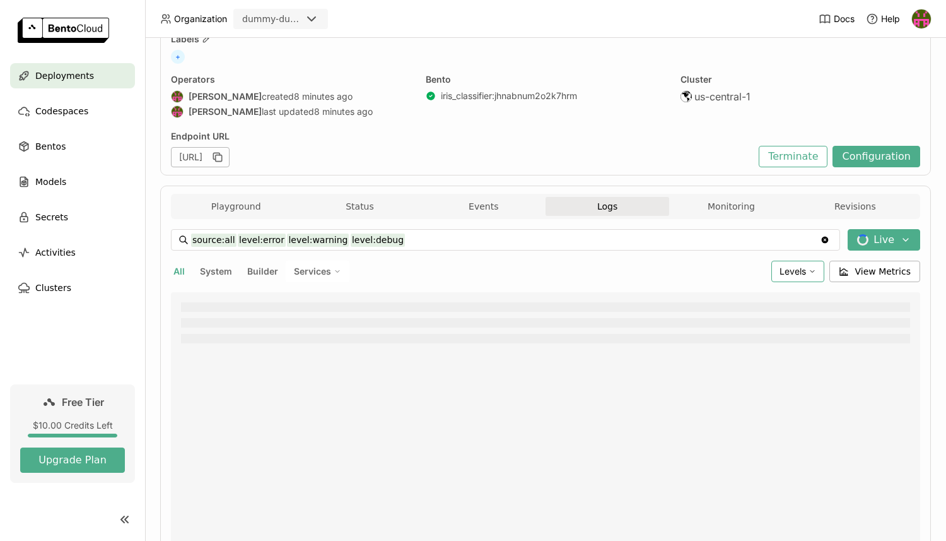
click at [790, 270] on span "Levels" at bounding box center [793, 271] width 26 height 11
click at [703, 329] on div "Info" at bounding box center [749, 332] width 136 height 15
click at [797, 273] on span "Levels" at bounding box center [793, 271] width 26 height 11
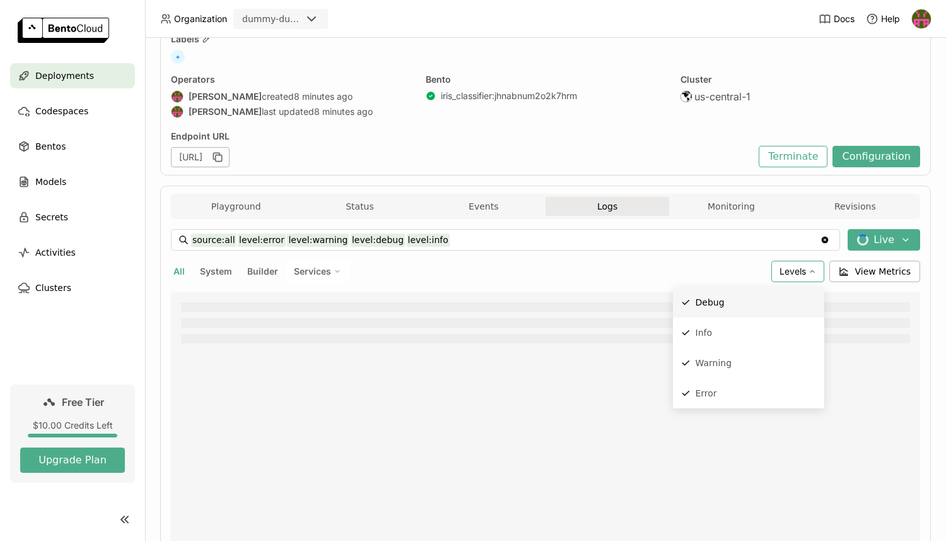
click at [711, 309] on li "Debug" at bounding box center [748, 302] width 151 height 30
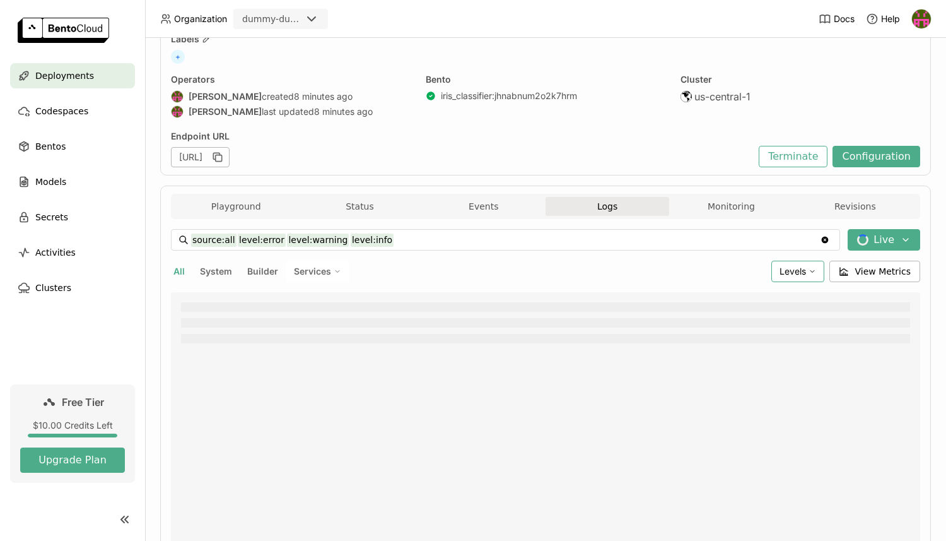
click at [789, 279] on div "Levels" at bounding box center [797, 270] width 53 height 21
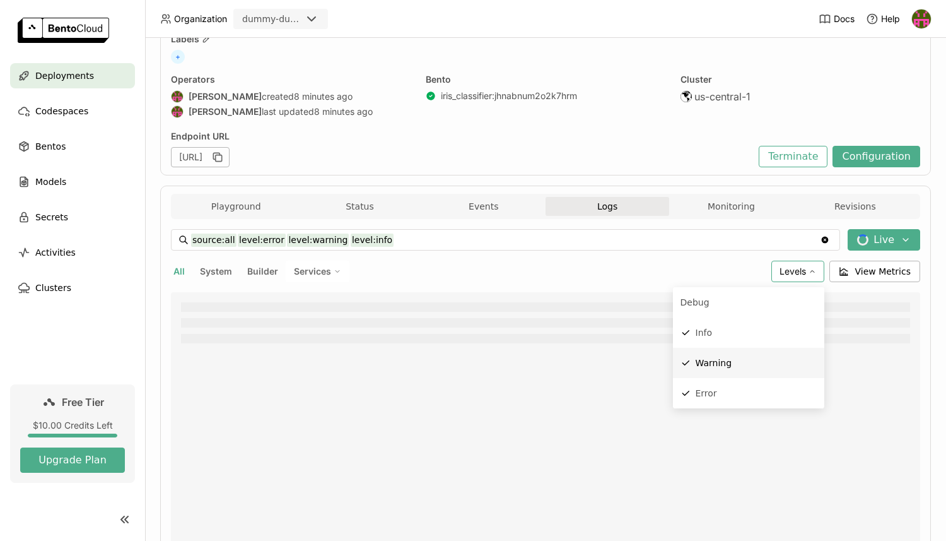
click at [715, 363] on span "Warning" at bounding box center [714, 363] width 37 height 10
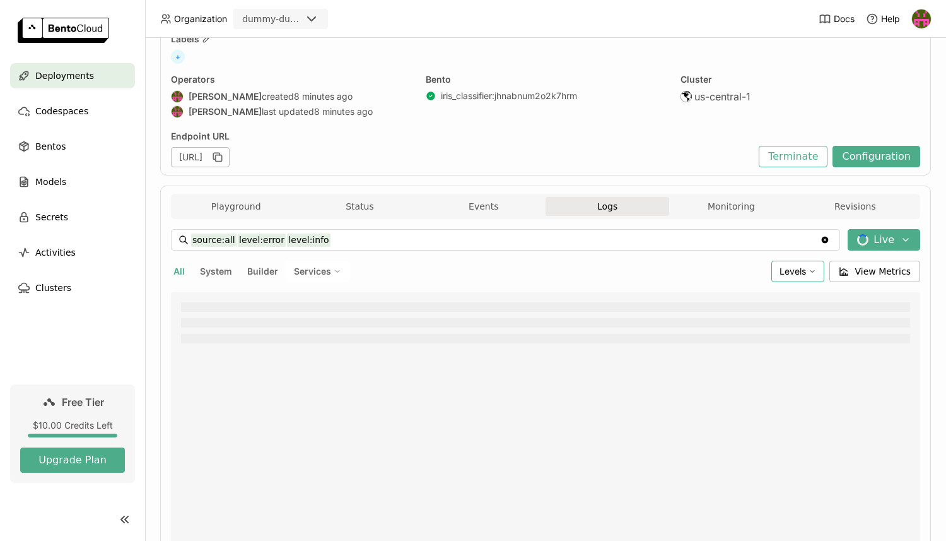
click at [805, 271] on span "Levels" at bounding box center [793, 271] width 26 height 11
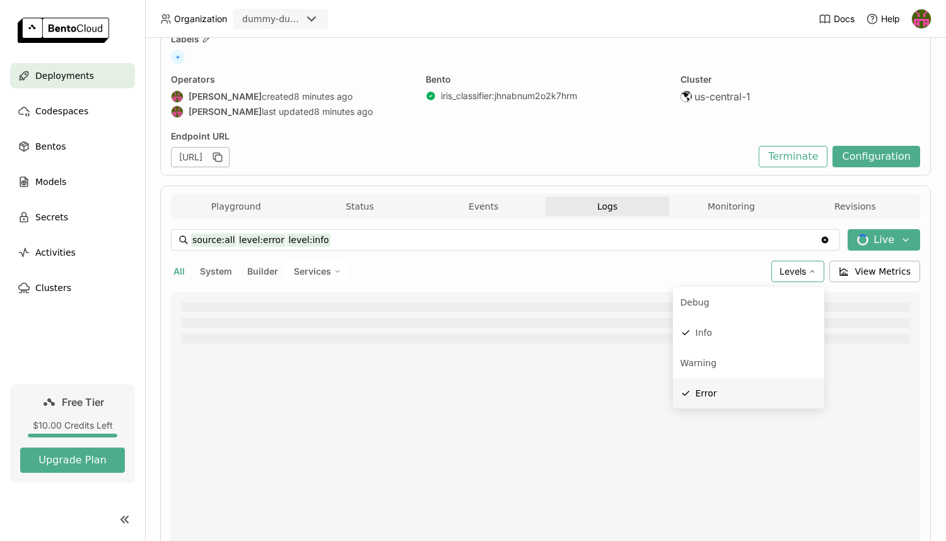
click at [701, 390] on span "Error" at bounding box center [706, 393] width 21 height 10
type input "source:all level:info"
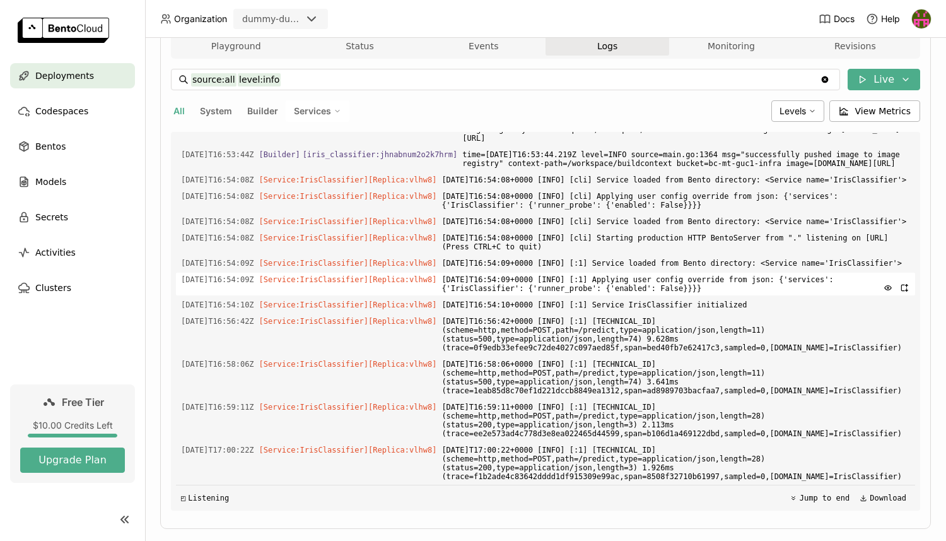
scroll to position [262, 0]
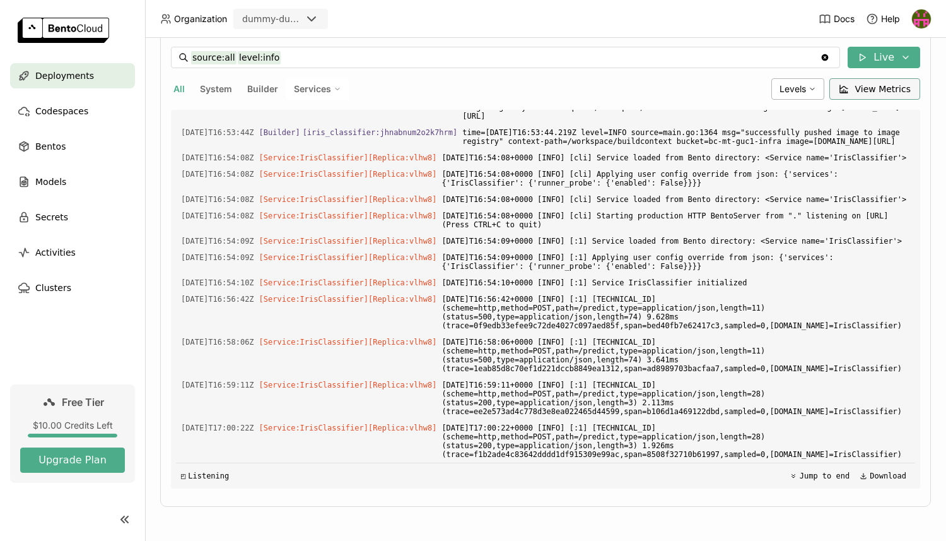
click at [865, 99] on button "View Metrics" at bounding box center [874, 88] width 91 height 21
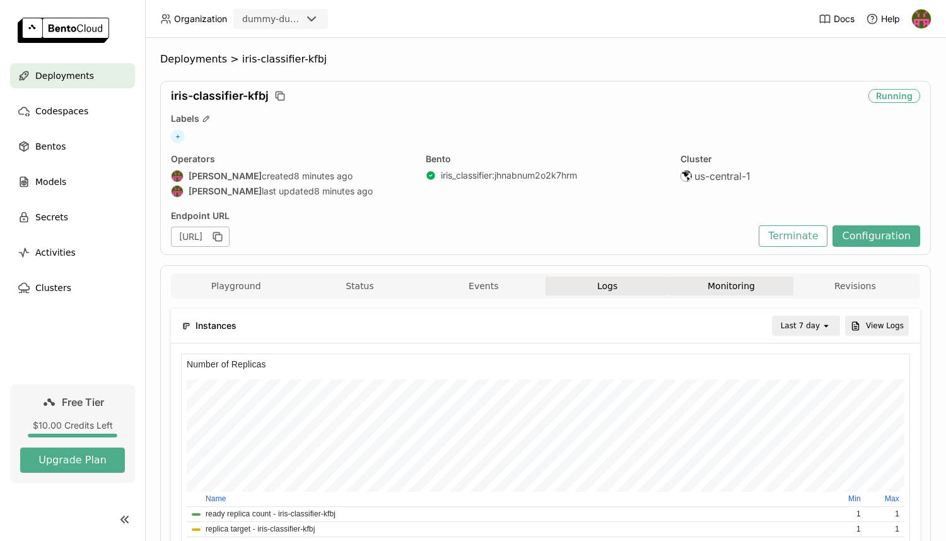
click at [583, 283] on button "Logs" at bounding box center [608, 285] width 124 height 19
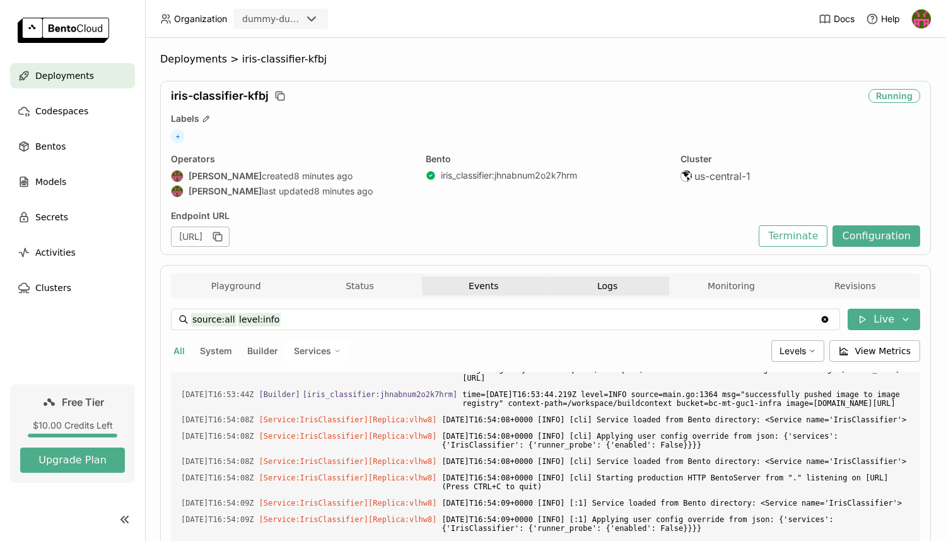
click at [506, 289] on button "Events" at bounding box center [484, 285] width 124 height 19
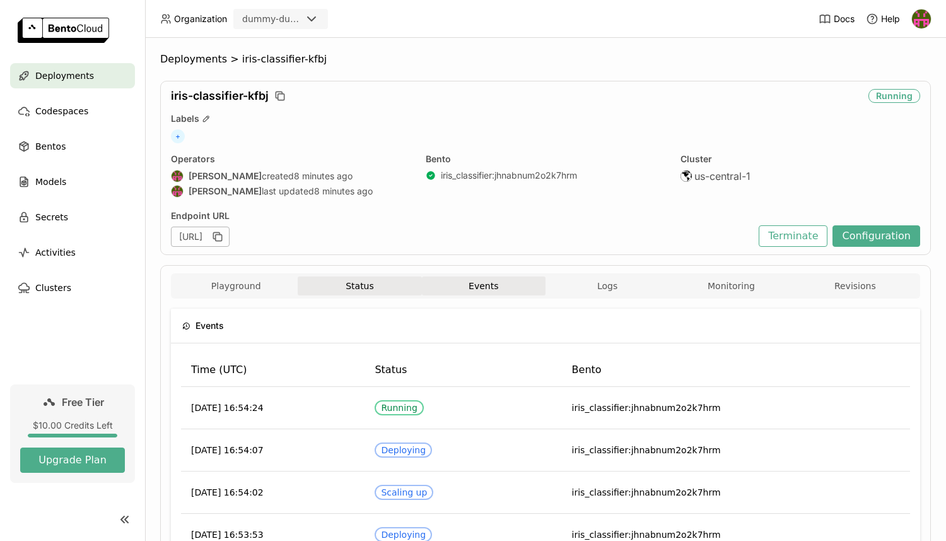
click at [364, 286] on button "Status" at bounding box center [360, 285] width 124 height 19
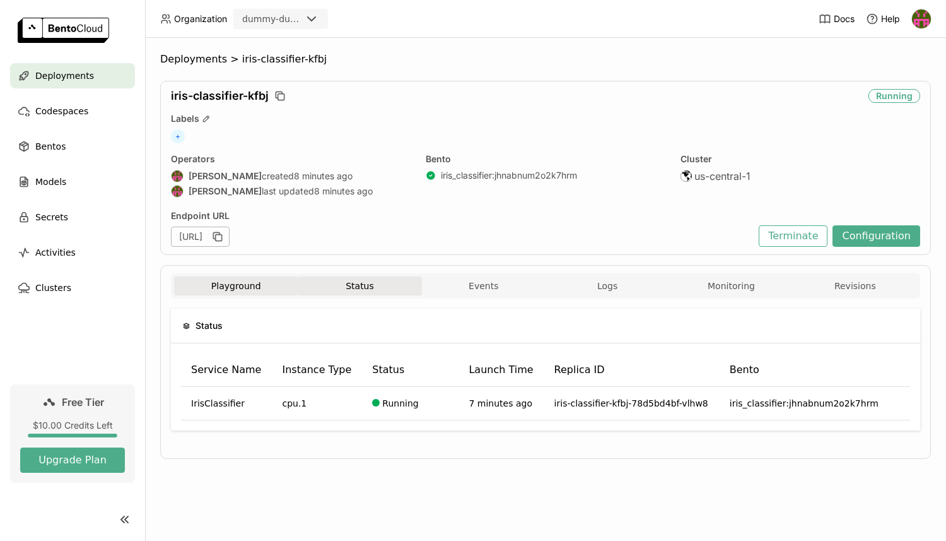
click at [231, 286] on button "Playground" at bounding box center [236, 285] width 124 height 19
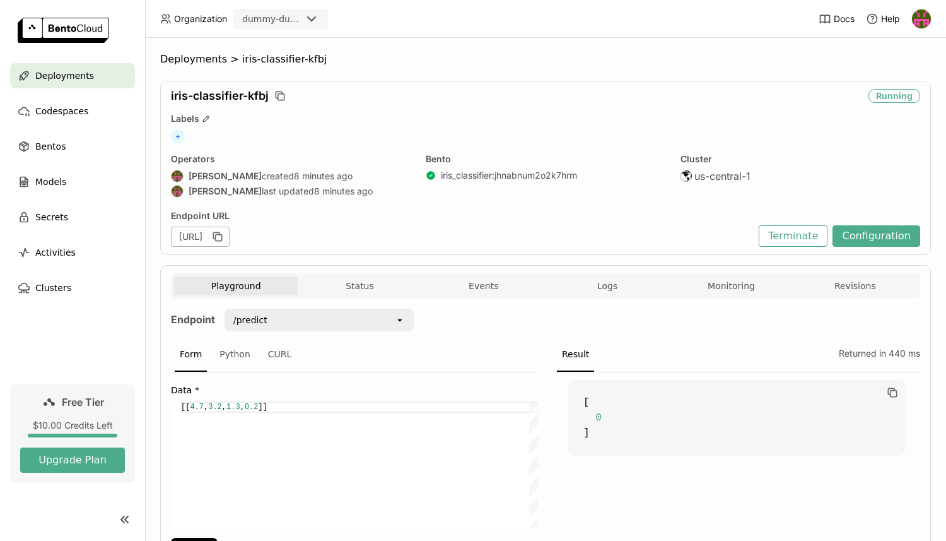
click at [88, 73] on span "Deployments" at bounding box center [64, 75] width 59 height 15
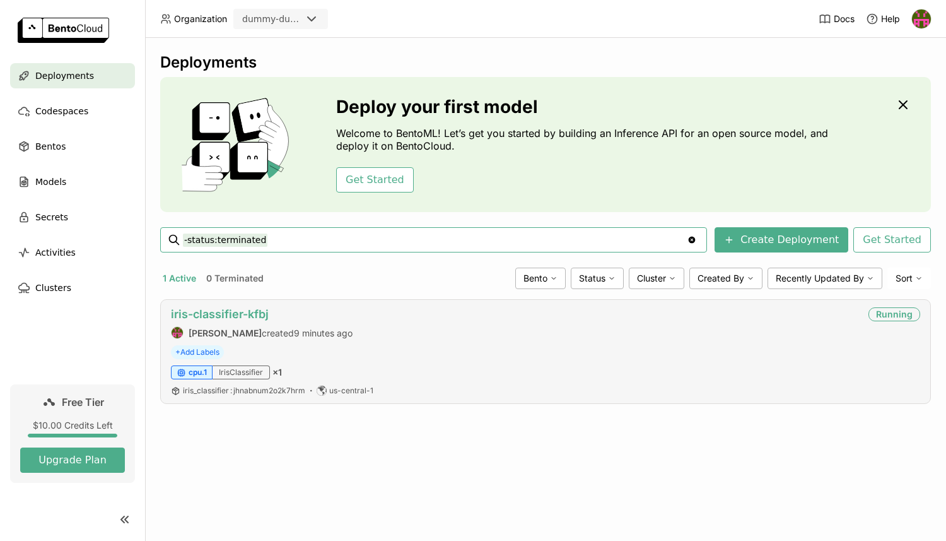
click at [223, 313] on link "iris-classifier-kfbj" at bounding box center [220, 313] width 98 height 13
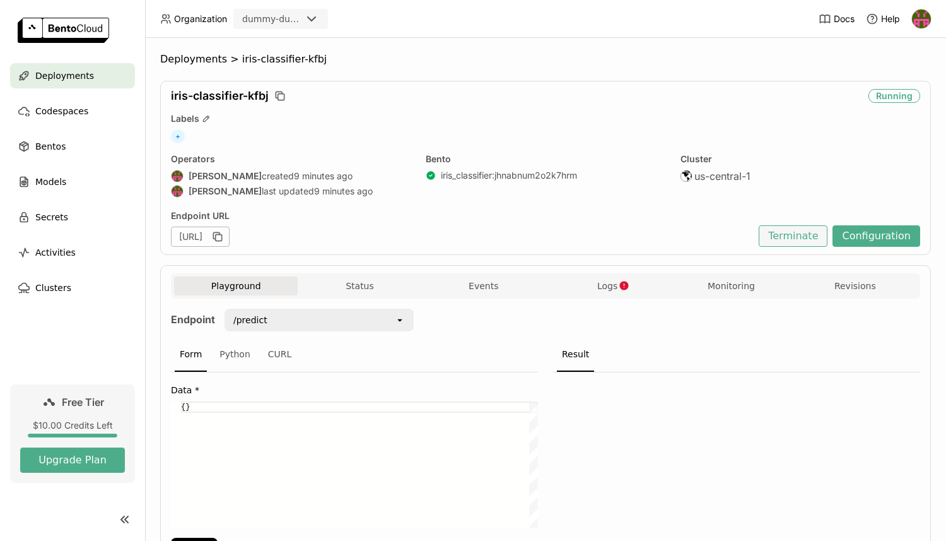
click at [817, 235] on button "Terminate" at bounding box center [793, 235] width 69 height 21
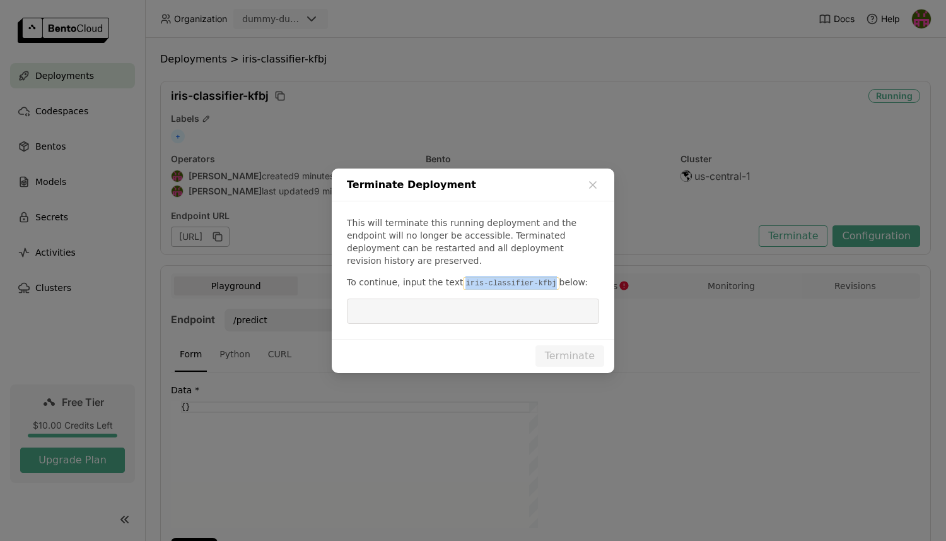
copy code "iris-classifier-kfbj"
drag, startPoint x: 458, startPoint y: 277, endPoint x: 548, endPoint y: 282, distance: 90.3
click at [548, 282] on code "iris-classifier-kfbj" at bounding box center [511, 283] width 96 height 13
click at [501, 303] on input "dialog" at bounding box center [472, 311] width 237 height 24
paste input "iris-classifier-kfbj"
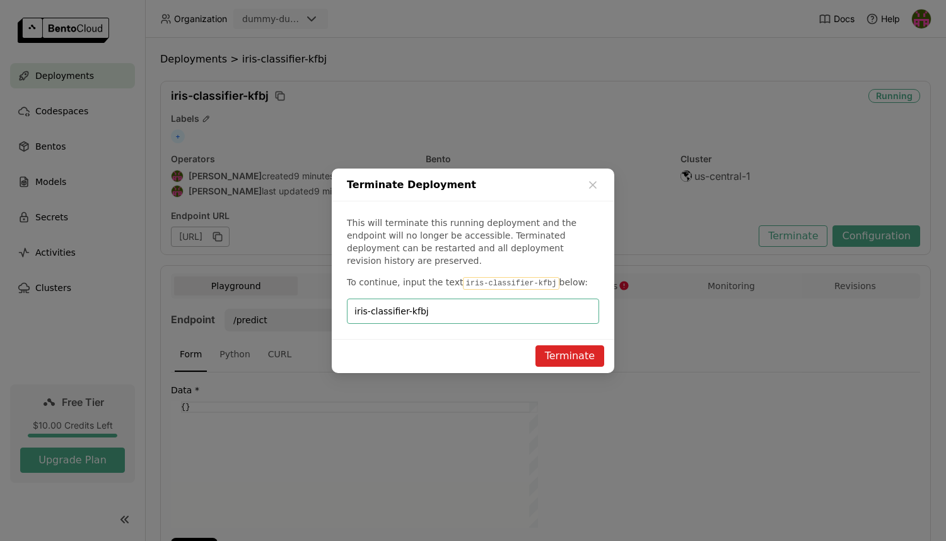
type input "iris-classifier-kfbj"
click at [570, 345] on button "Terminate" at bounding box center [569, 355] width 69 height 21
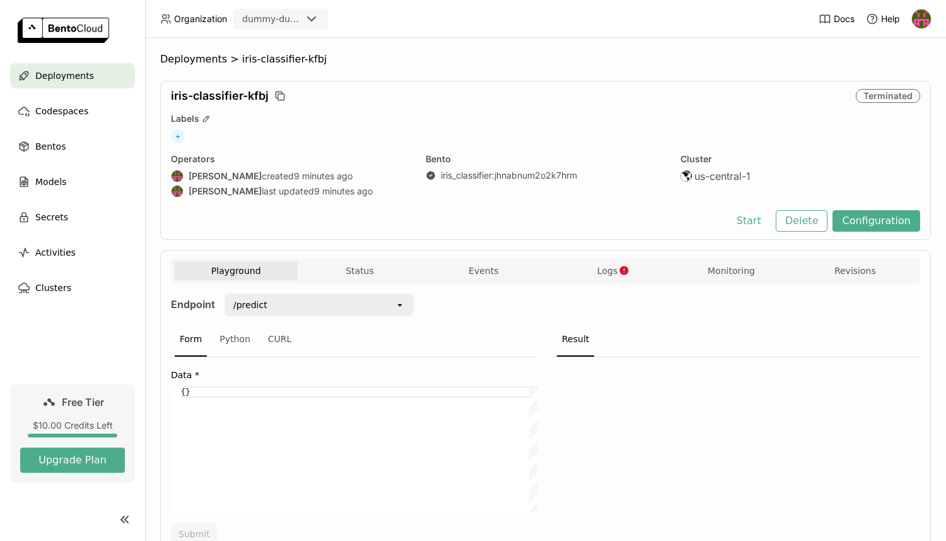
scroll to position [64, 0]
